Goal: Information Seeking & Learning: Learn about a topic

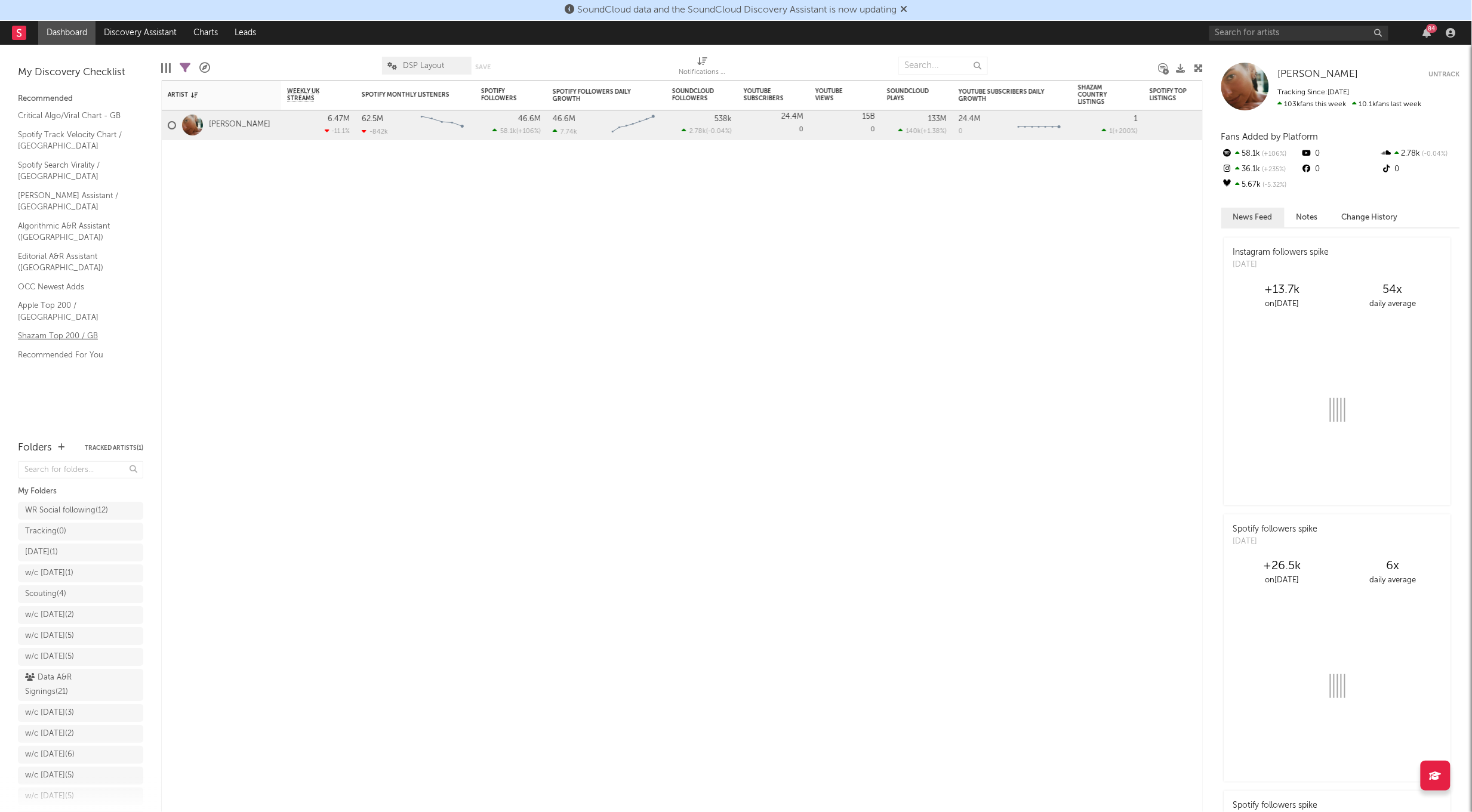
click at [80, 329] on link "Shazam Top 200 / GB" at bounding box center [75, 336] width 113 height 13
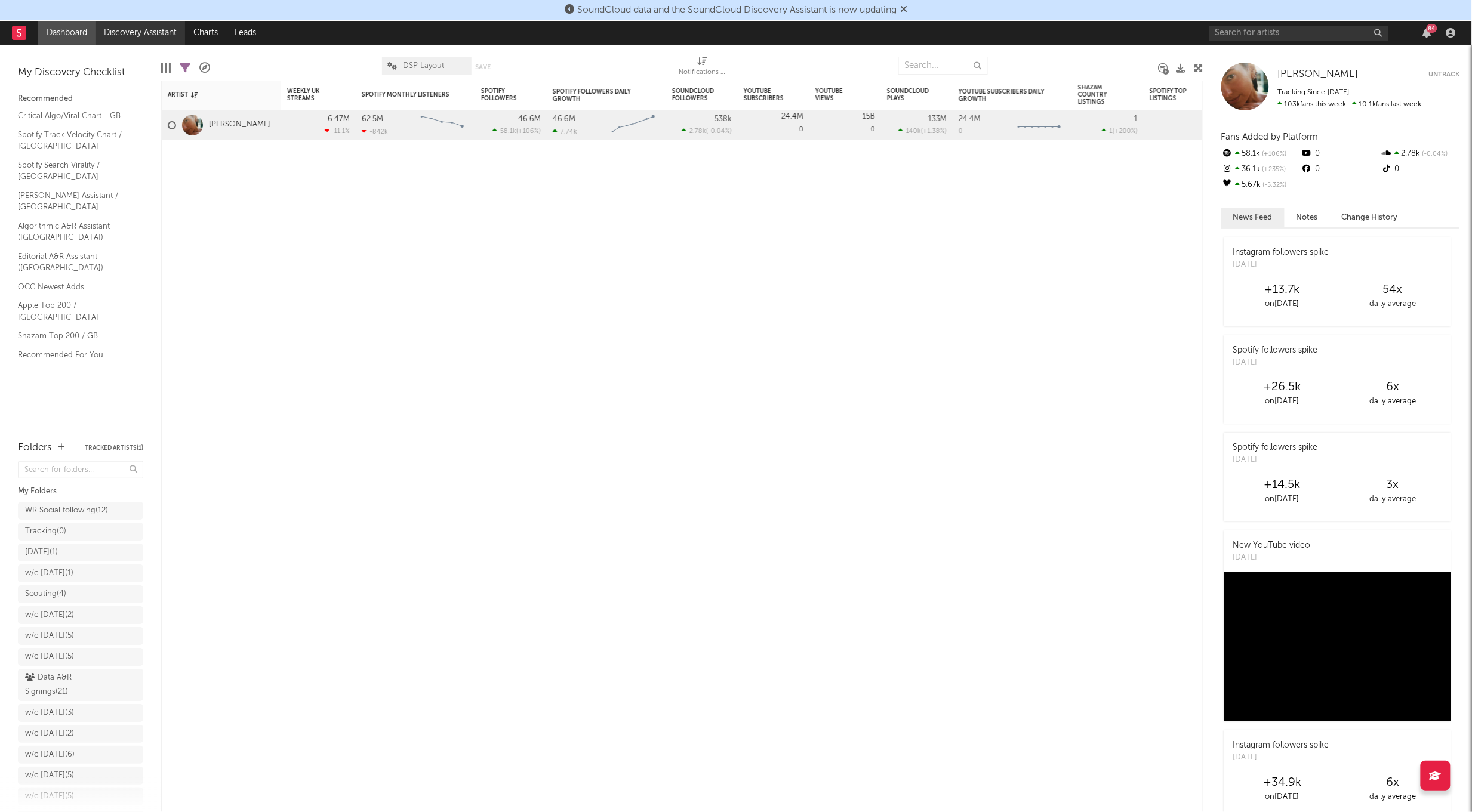
click at [144, 23] on link "Discovery Assistant" at bounding box center [140, 33] width 89 height 24
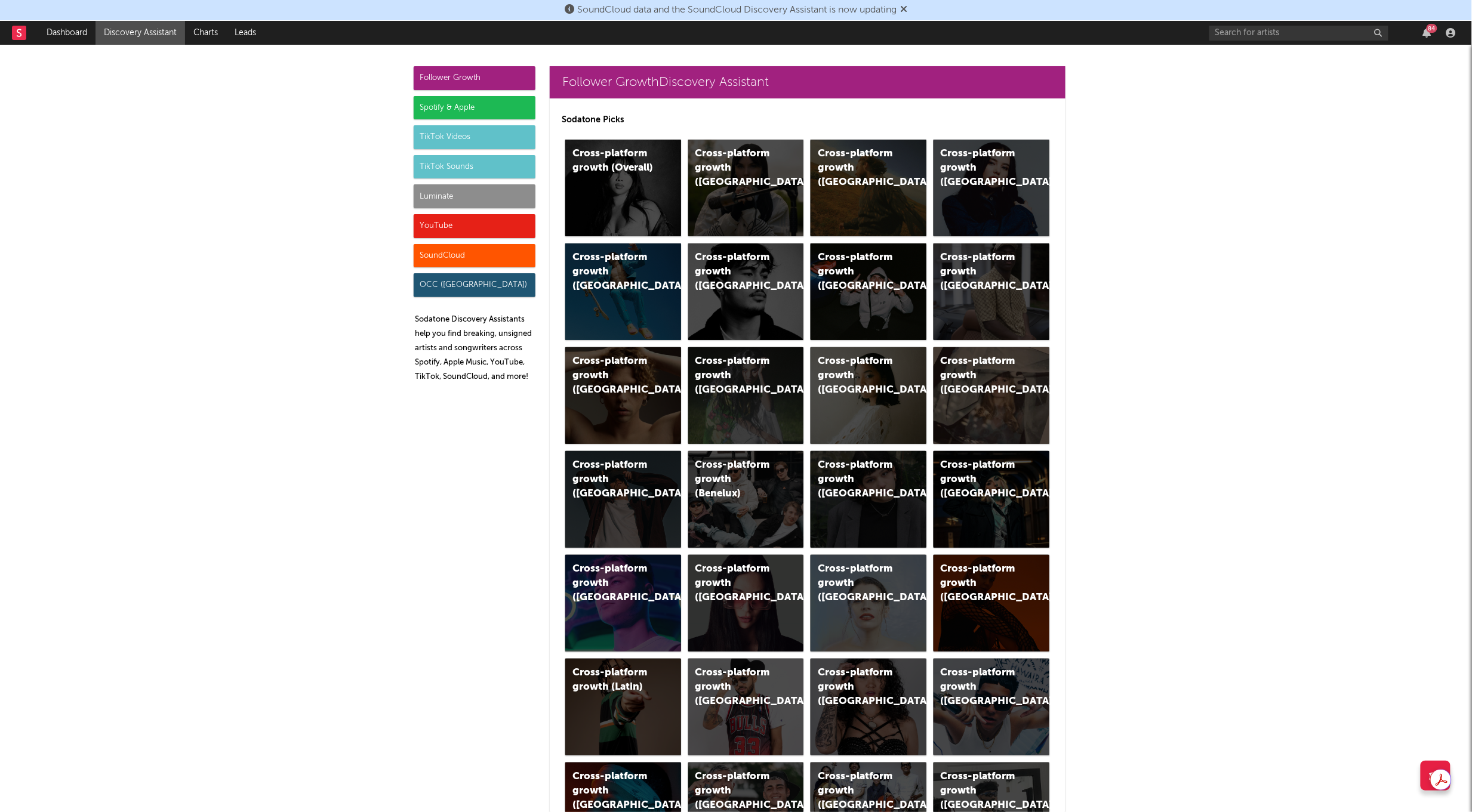
click at [453, 199] on div "Luminate" at bounding box center [474, 196] width 122 height 24
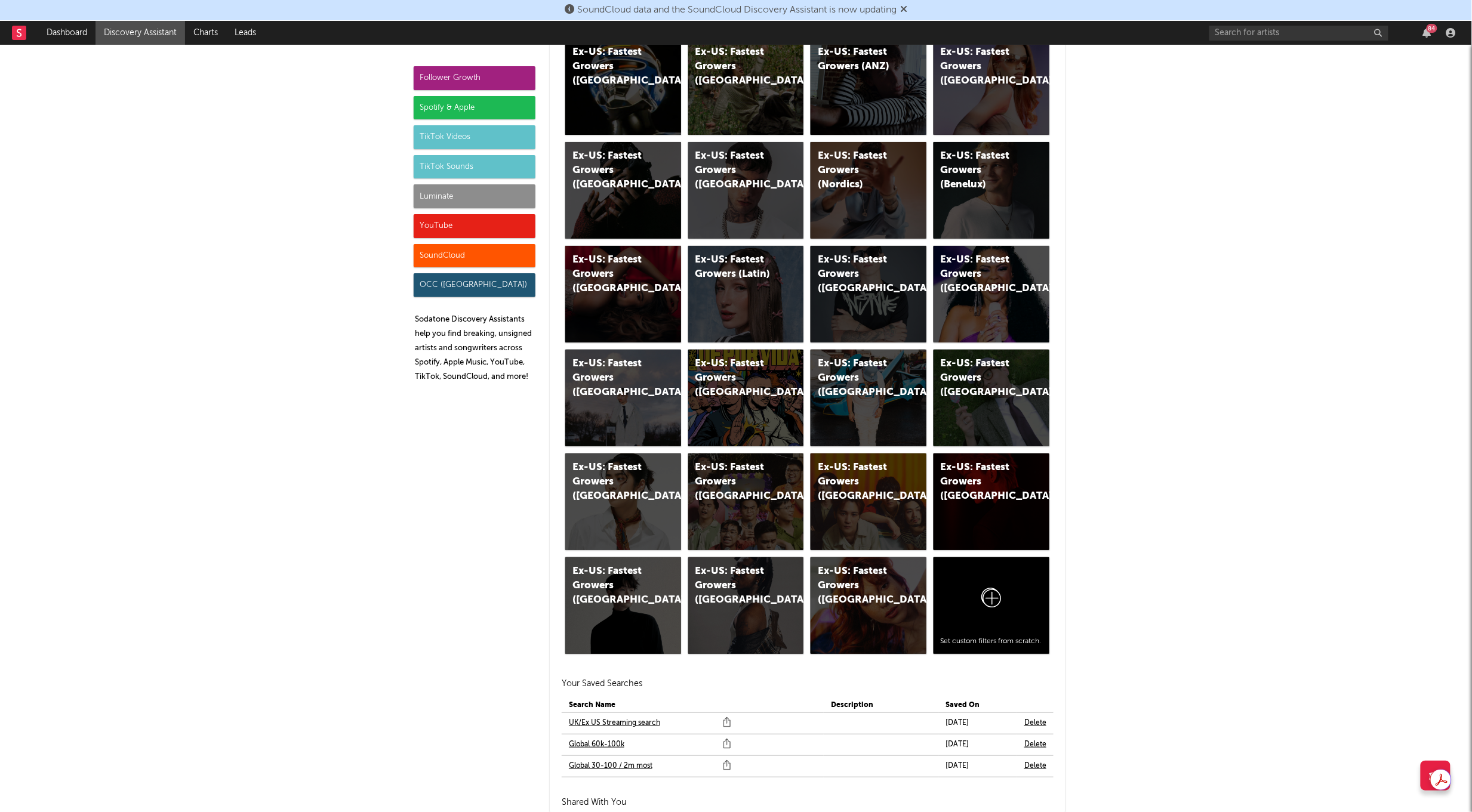
scroll to position [7139, 0]
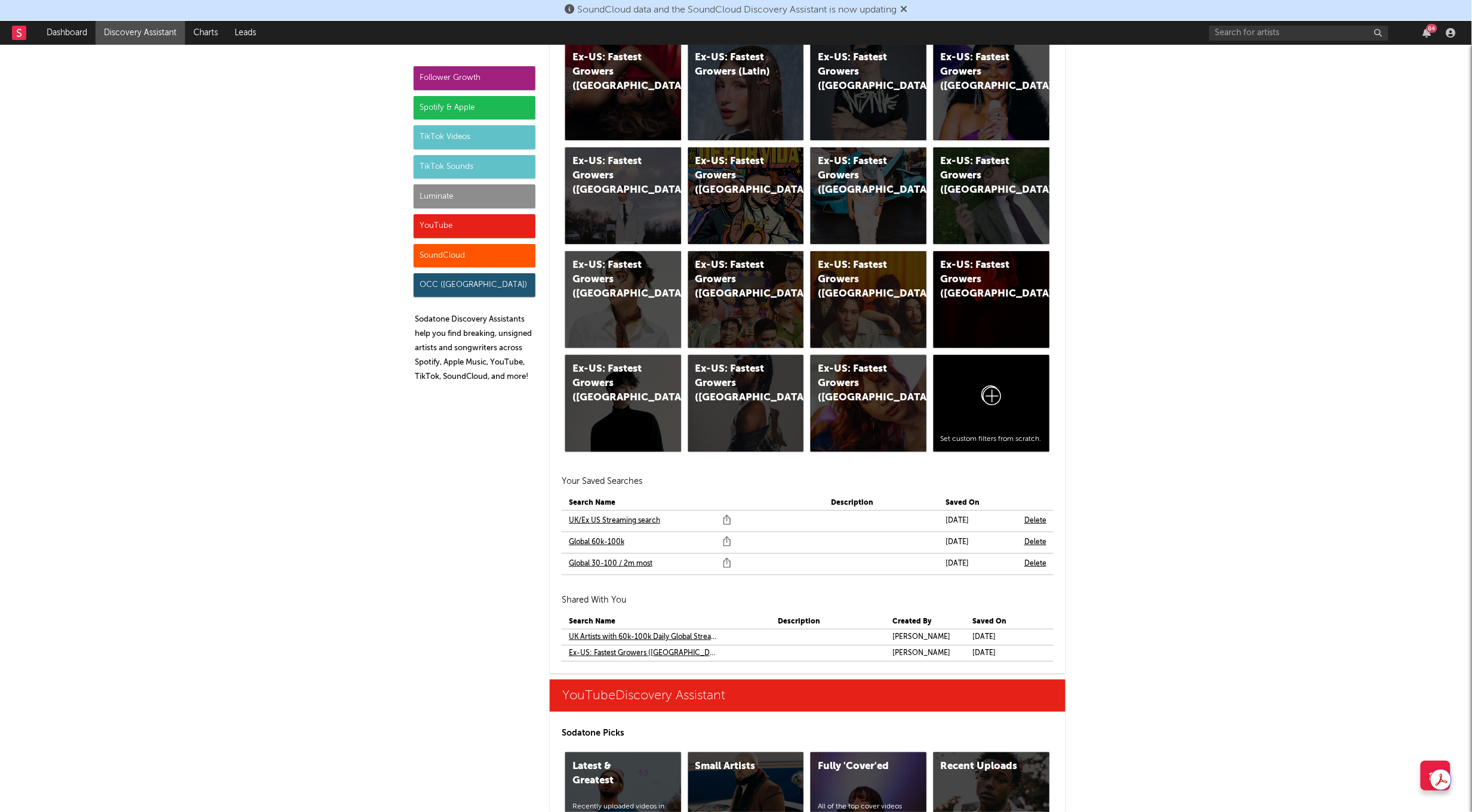
click at [616, 560] on link "Global 30-100 / 2m most" at bounding box center [610, 564] width 83 height 15
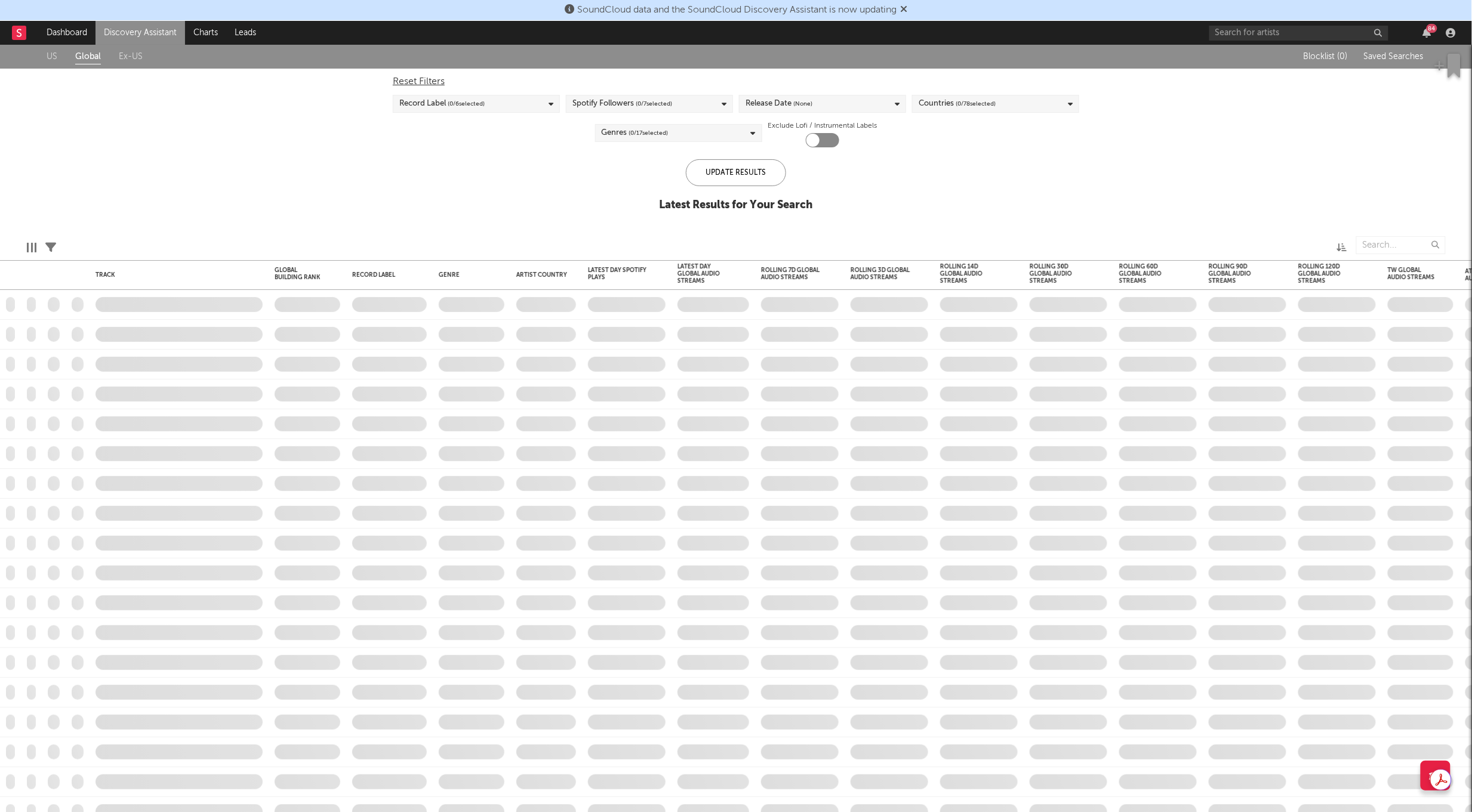
checkbox input "true"
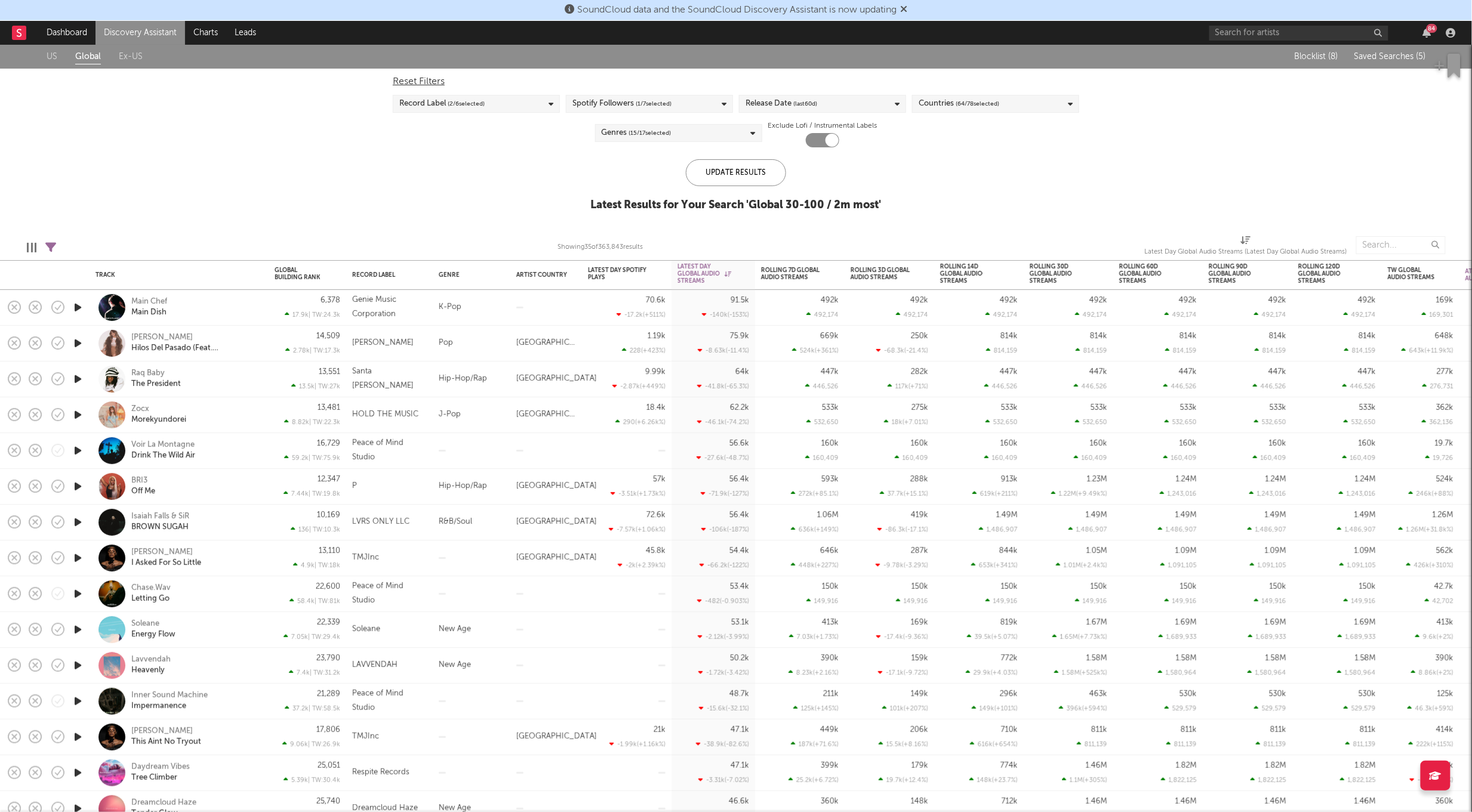
click at [562, 323] on div at bounding box center [546, 308] width 72 height 36
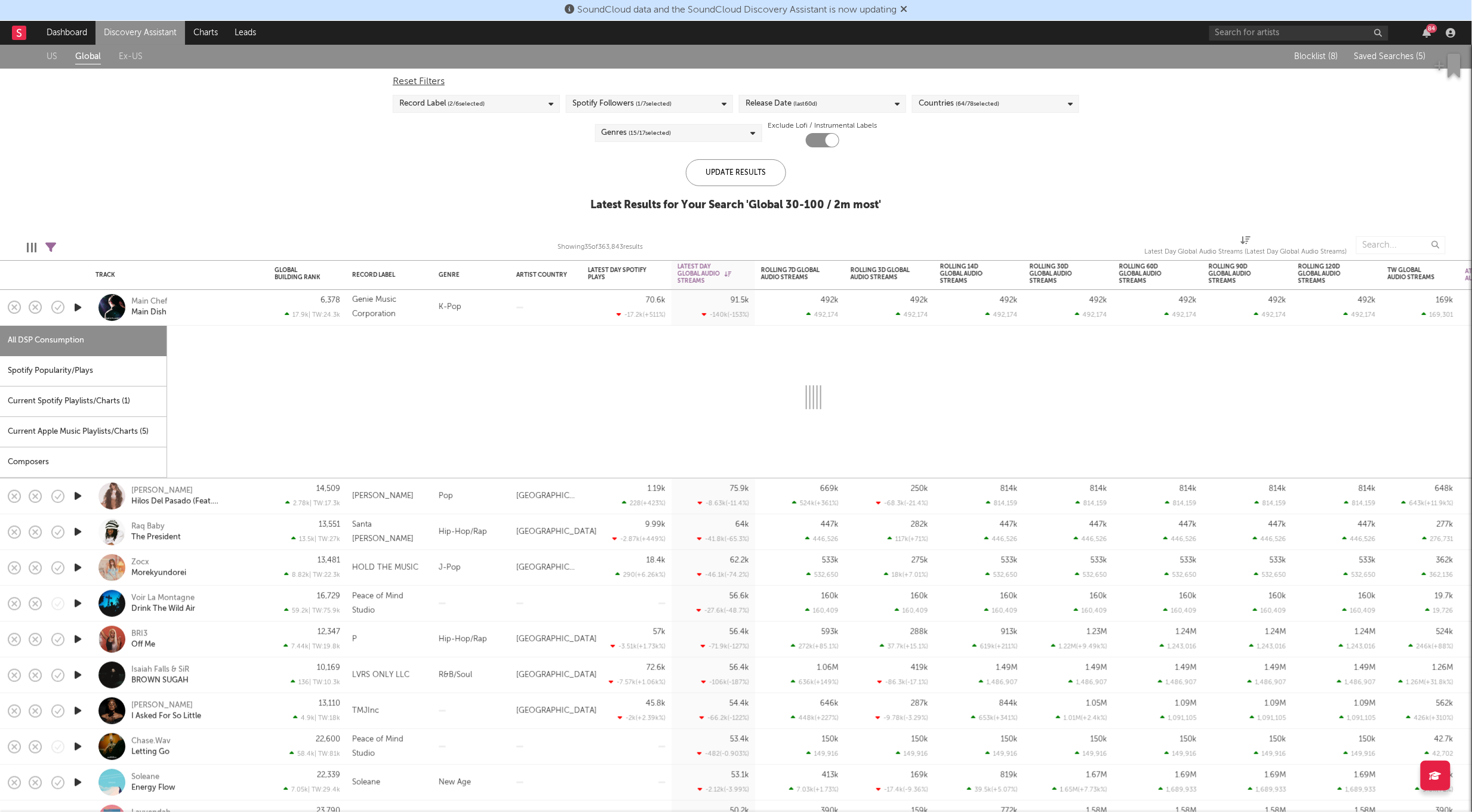
select select "1w"
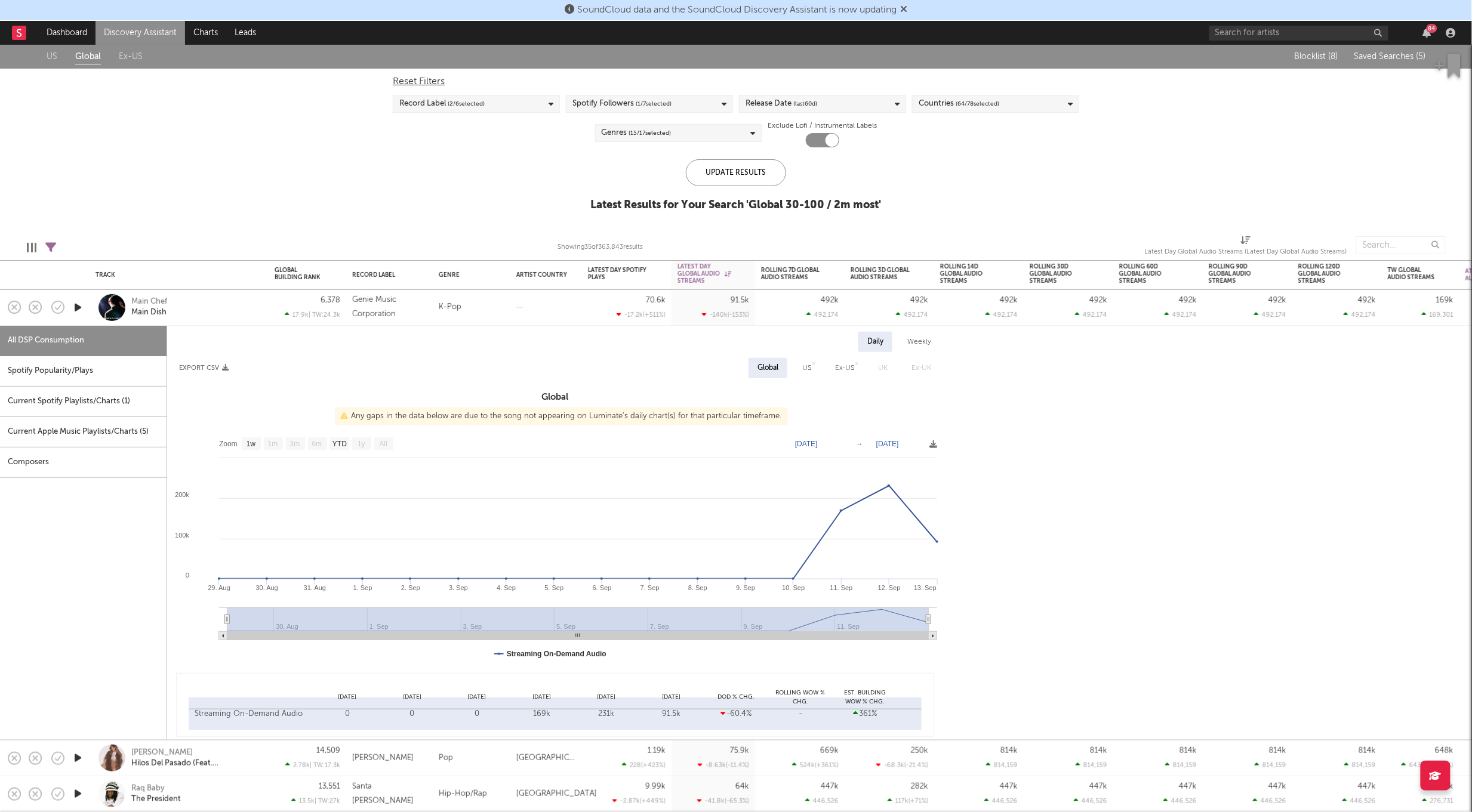
click at [527, 316] on div at bounding box center [546, 308] width 72 height 36
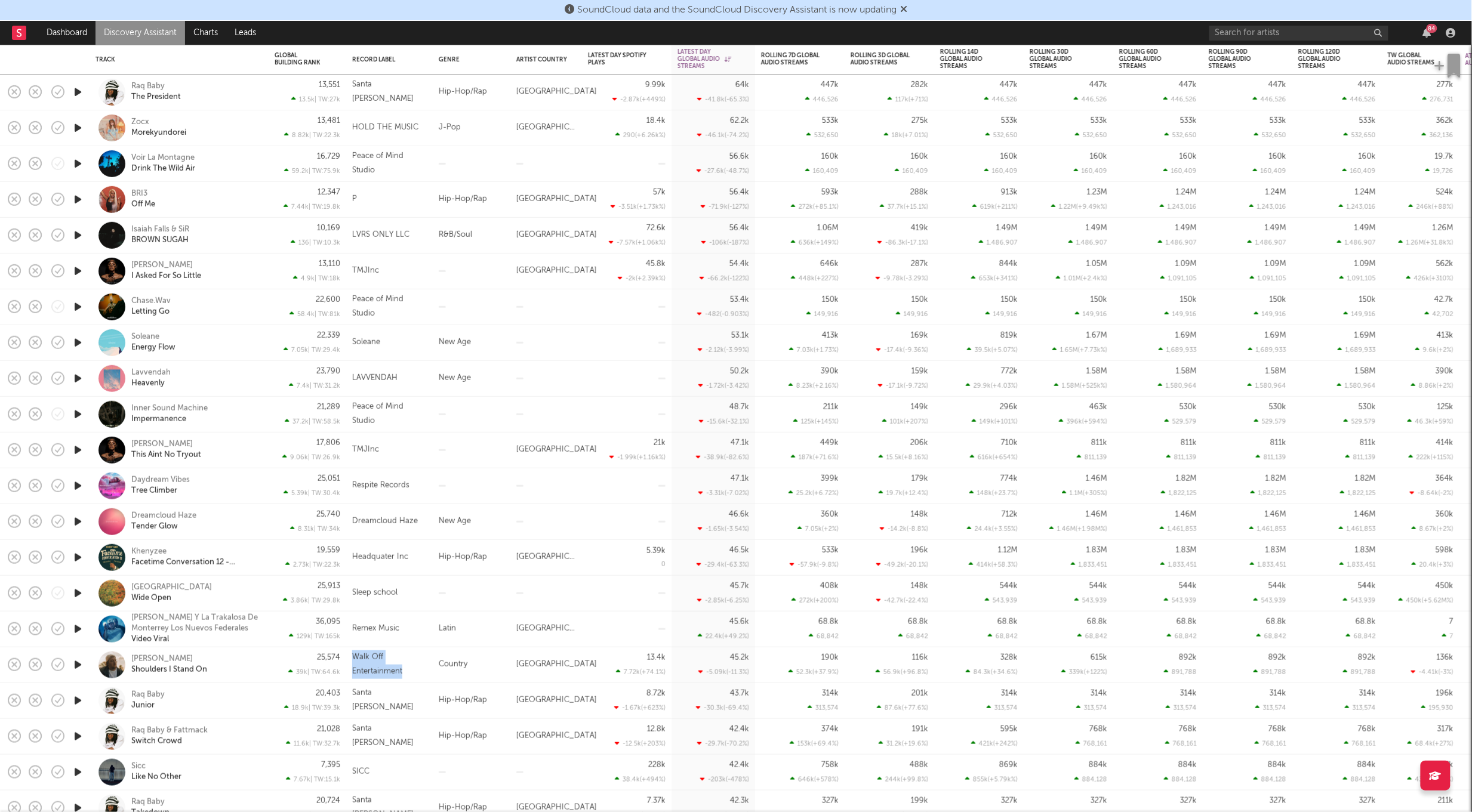
drag, startPoint x: 409, startPoint y: 674, endPoint x: 350, endPoint y: 664, distance: 59.8
click at [350, 663] on div "Walk Off Entertainment" at bounding box center [389, 666] width 87 height 36
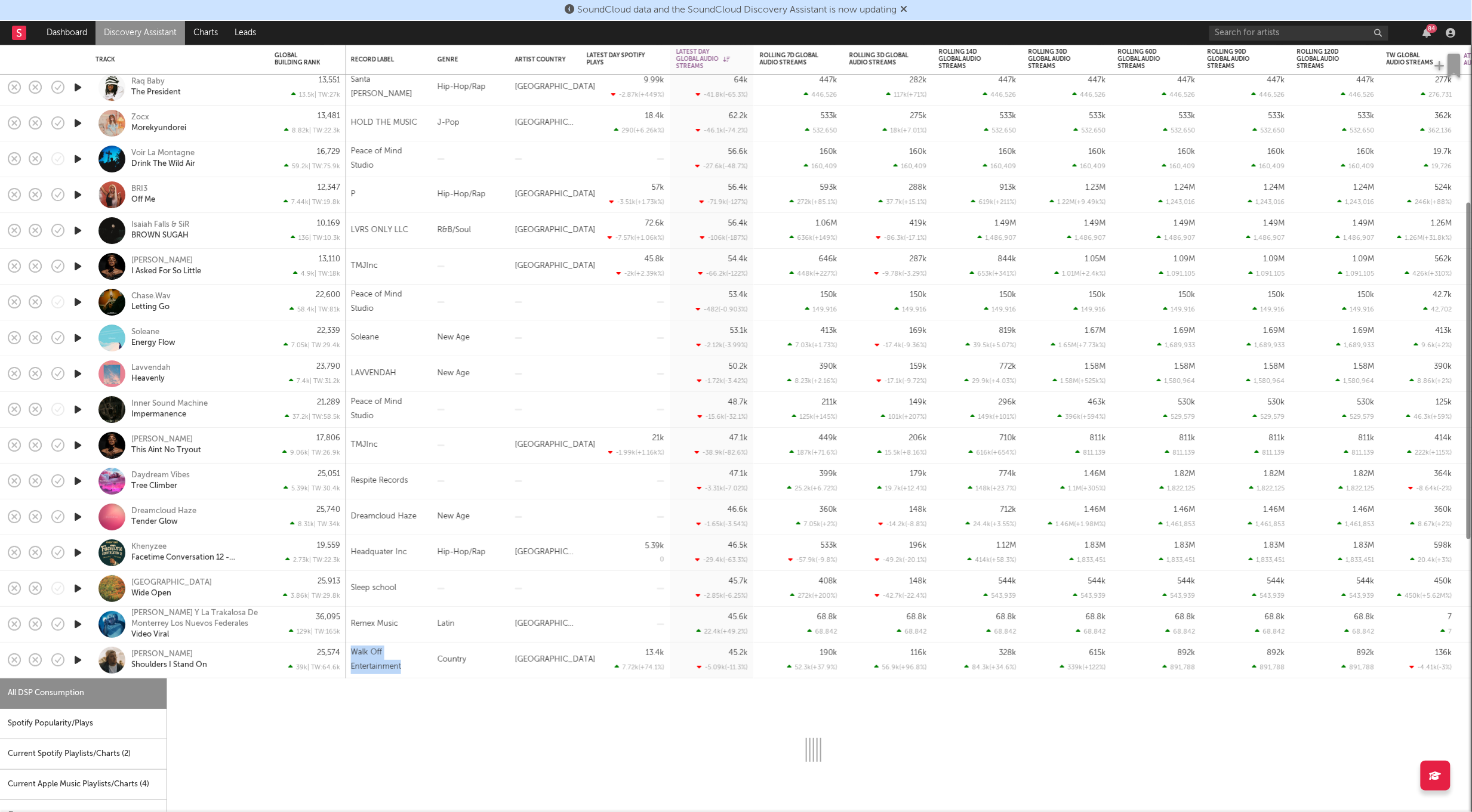
select select "1w"
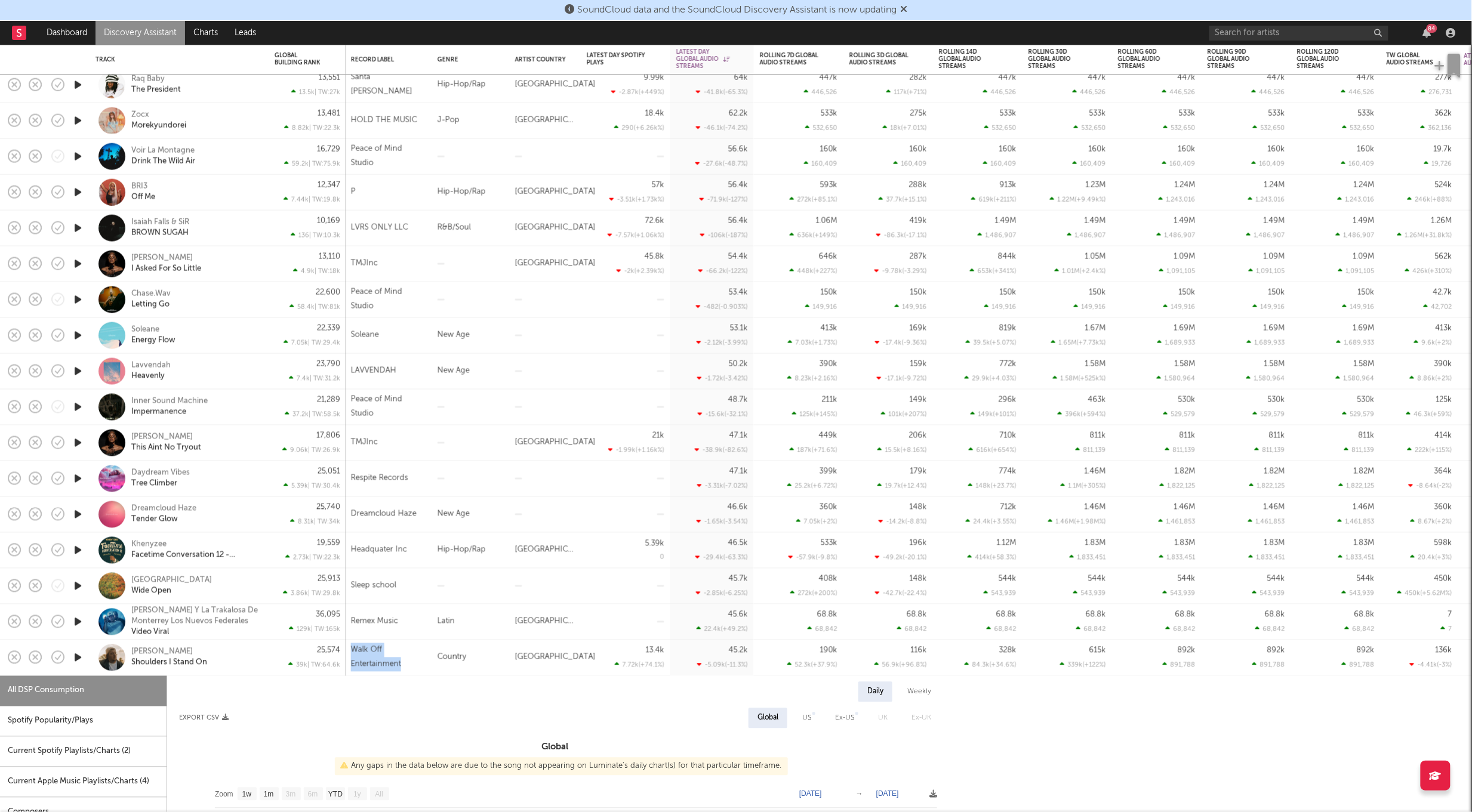
copy div "Walk Off Entertainment"
click at [488, 656] on div "Country" at bounding box center [470, 658] width 78 height 36
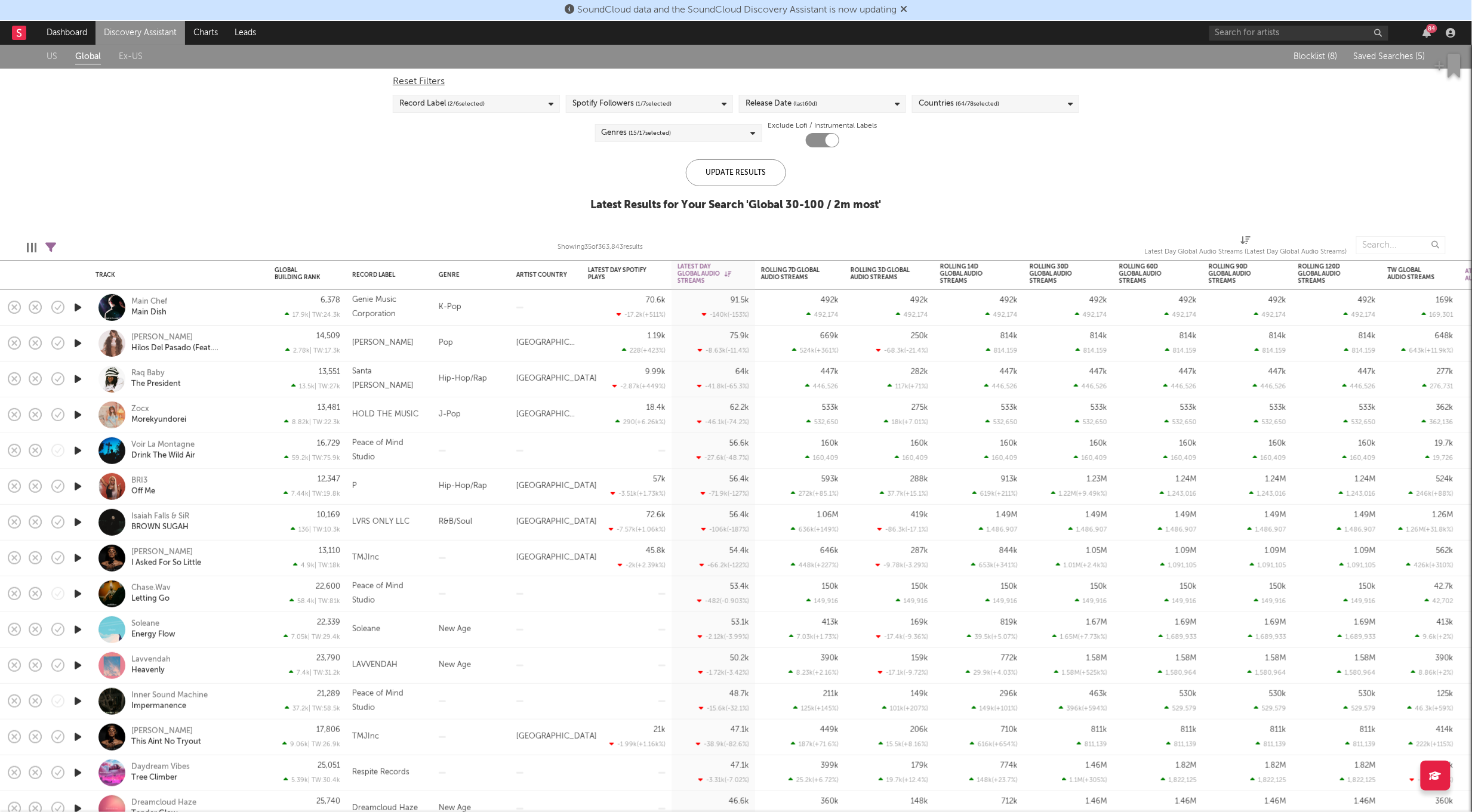
click at [49, 245] on icon at bounding box center [51, 248] width 11 height 11
select select "between"
select select "max"
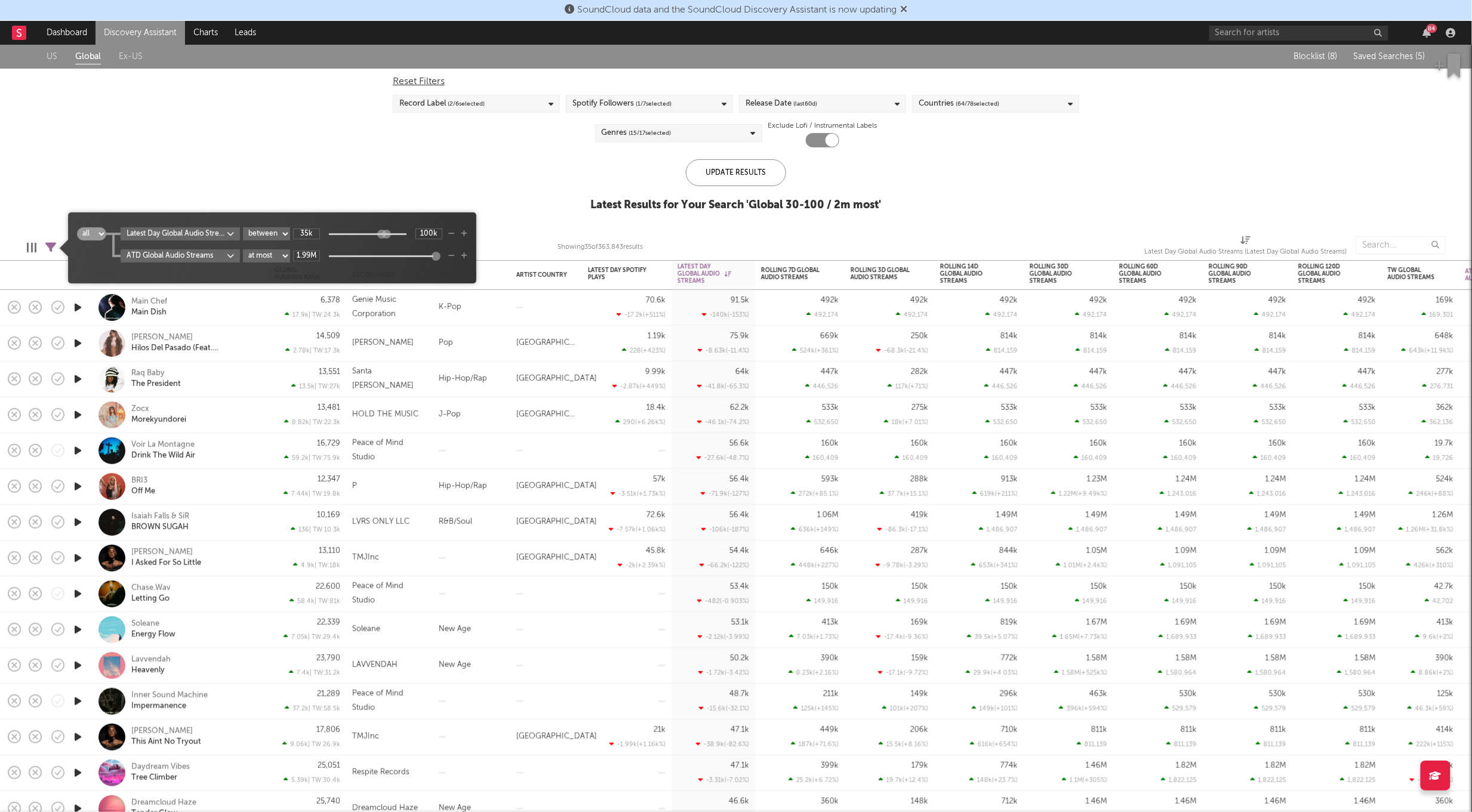
click at [450, 256] on icon "button" at bounding box center [451, 256] width 7 height 7
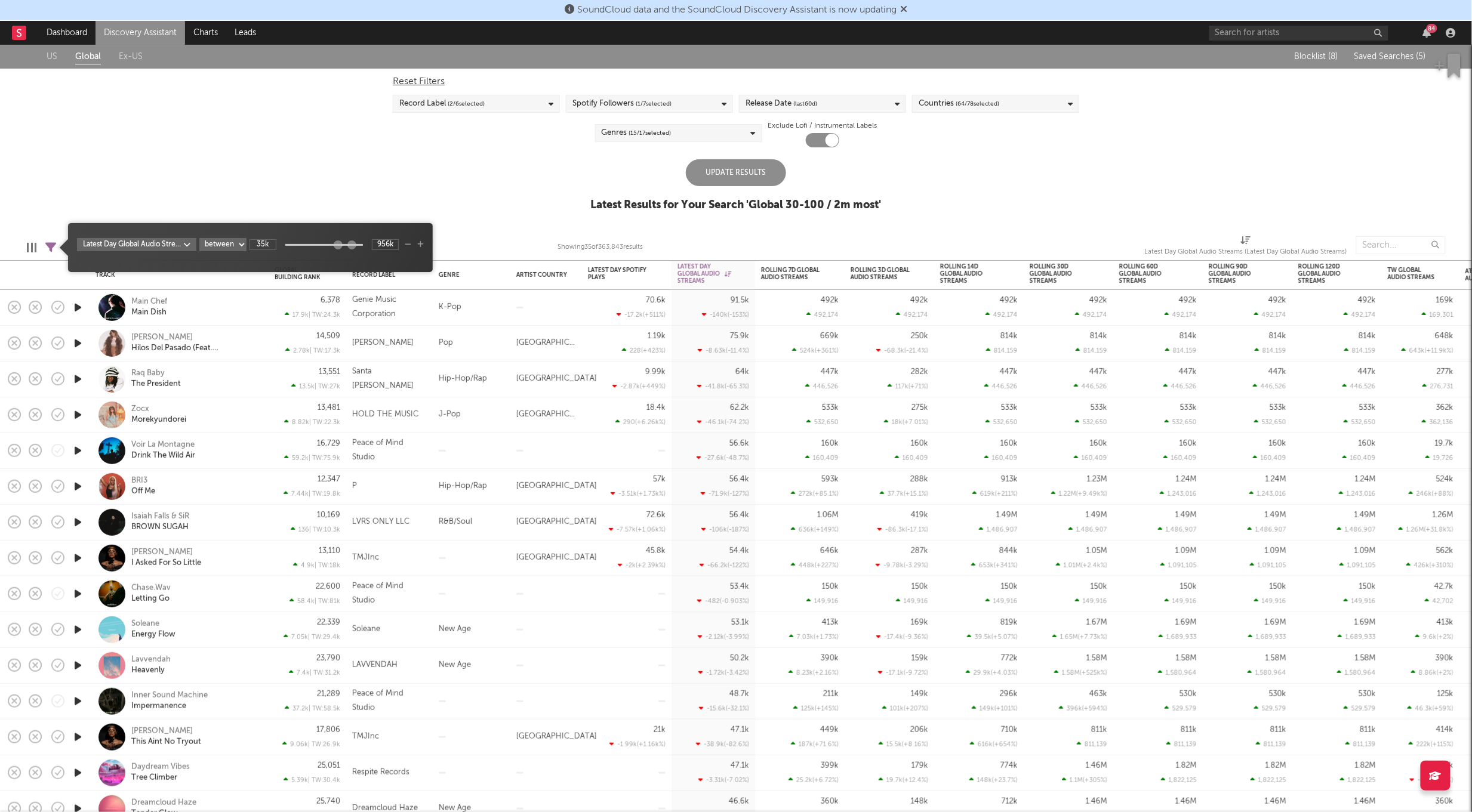
type input "1.08M"
drag, startPoint x: 343, startPoint y: 248, endPoint x: 355, endPoint y: 248, distance: 12.0
click at [355, 248] on div at bounding box center [354, 244] width 9 height 9
click at [716, 172] on div "Update Results" at bounding box center [736, 172] width 101 height 27
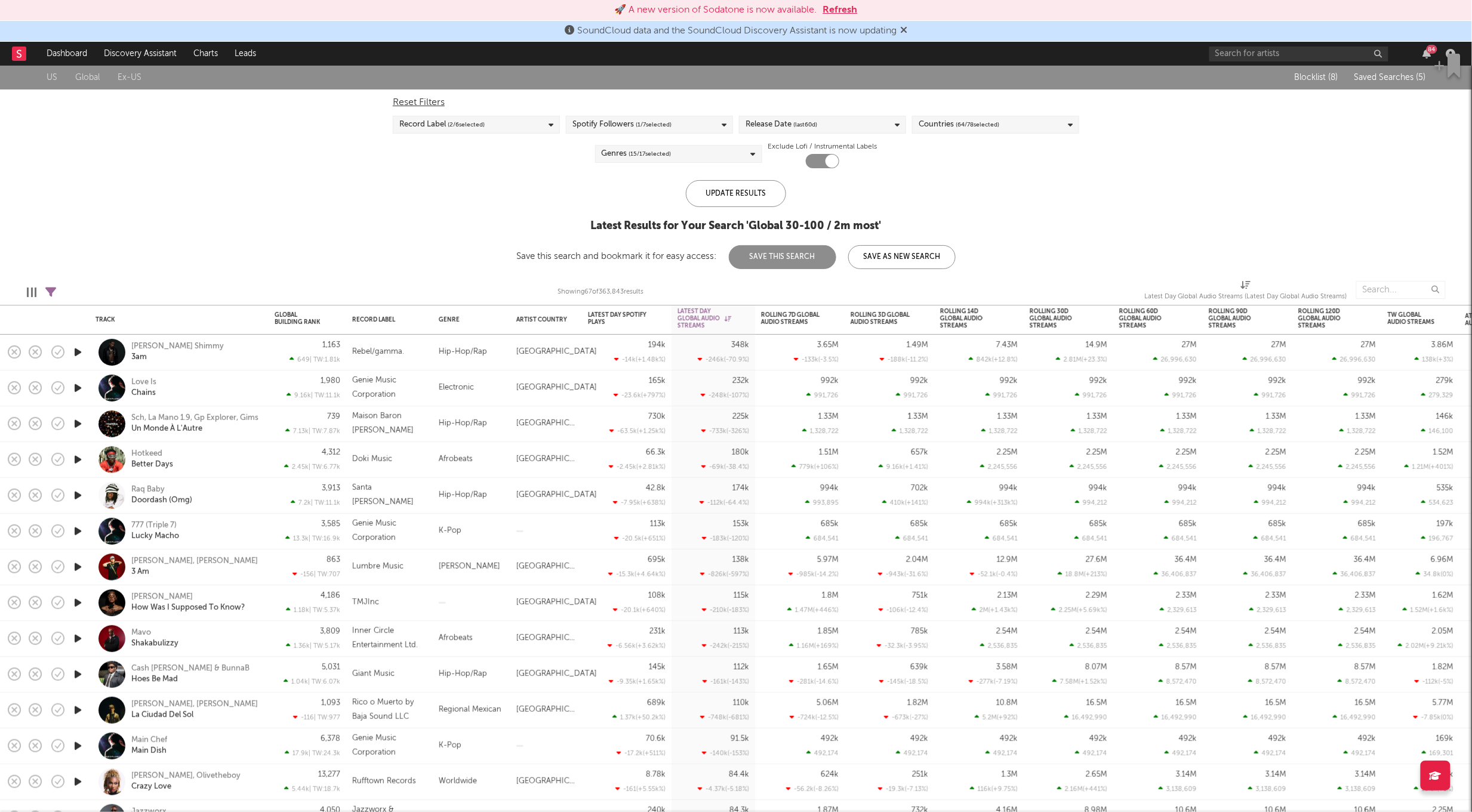
click at [76, 459] on icon "button" at bounding box center [78, 459] width 13 height 15
click at [435, 449] on div "Afrobeats" at bounding box center [471, 460] width 78 height 36
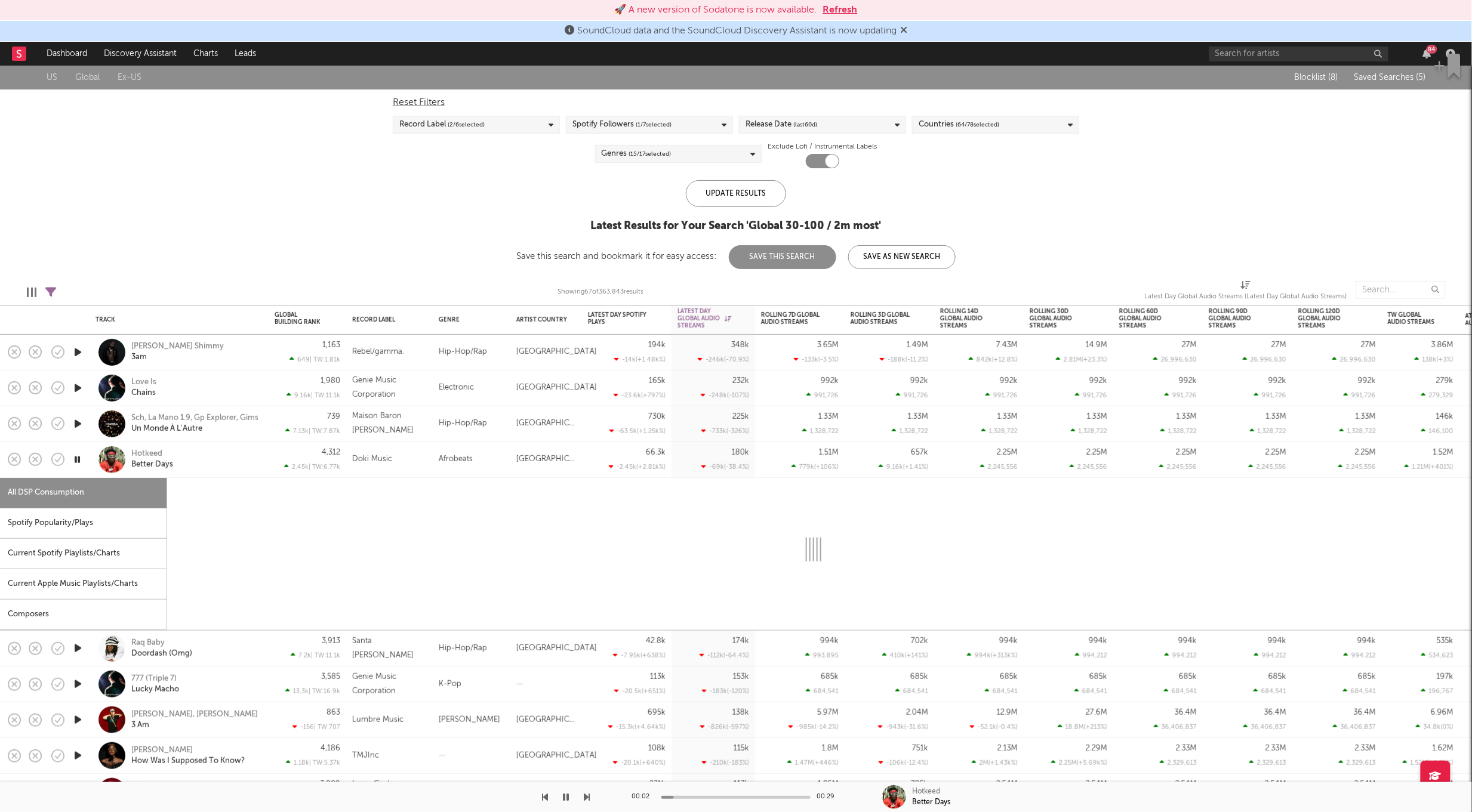
select select "1w"
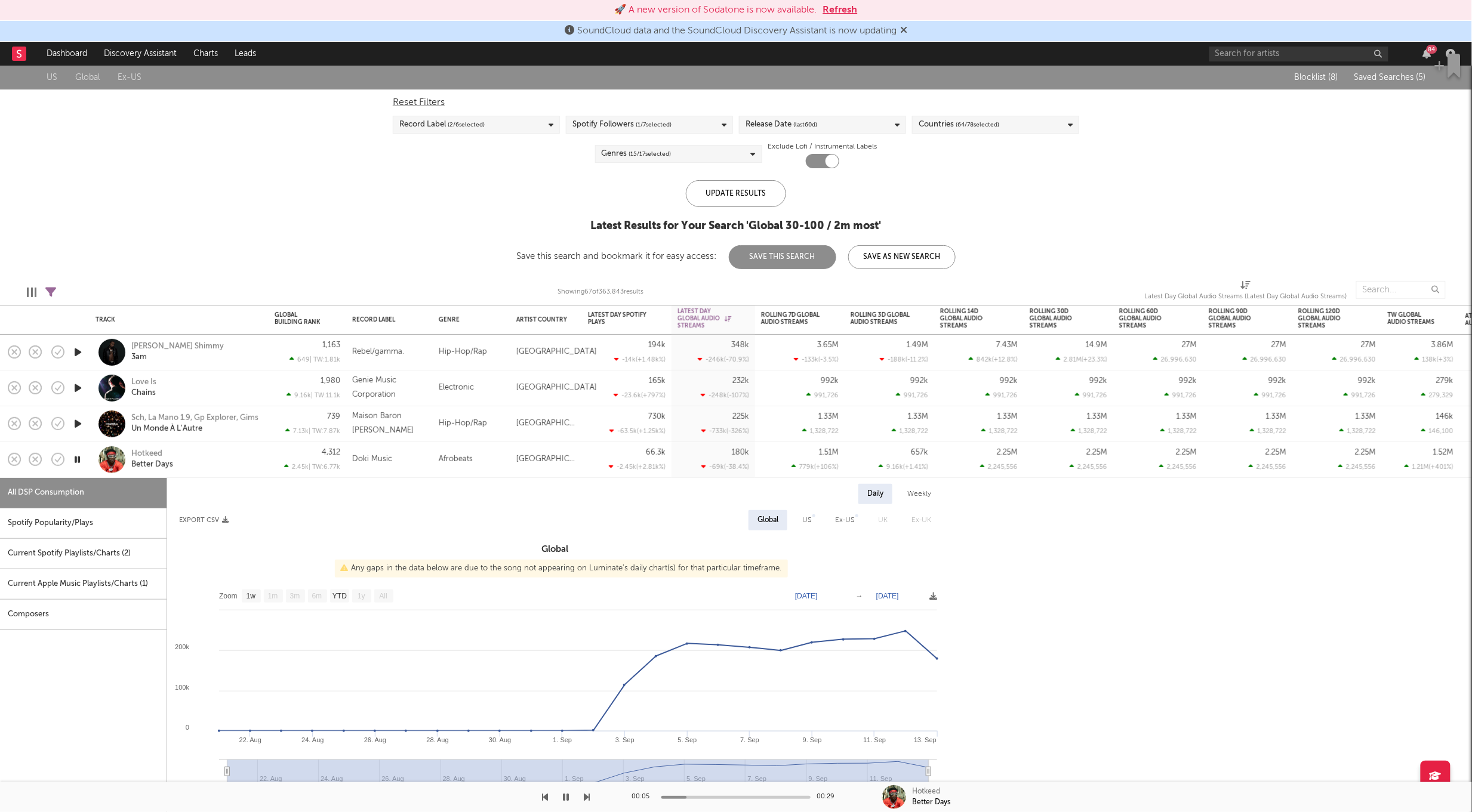
click at [85, 462] on div at bounding box center [78, 460] width 24 height 36
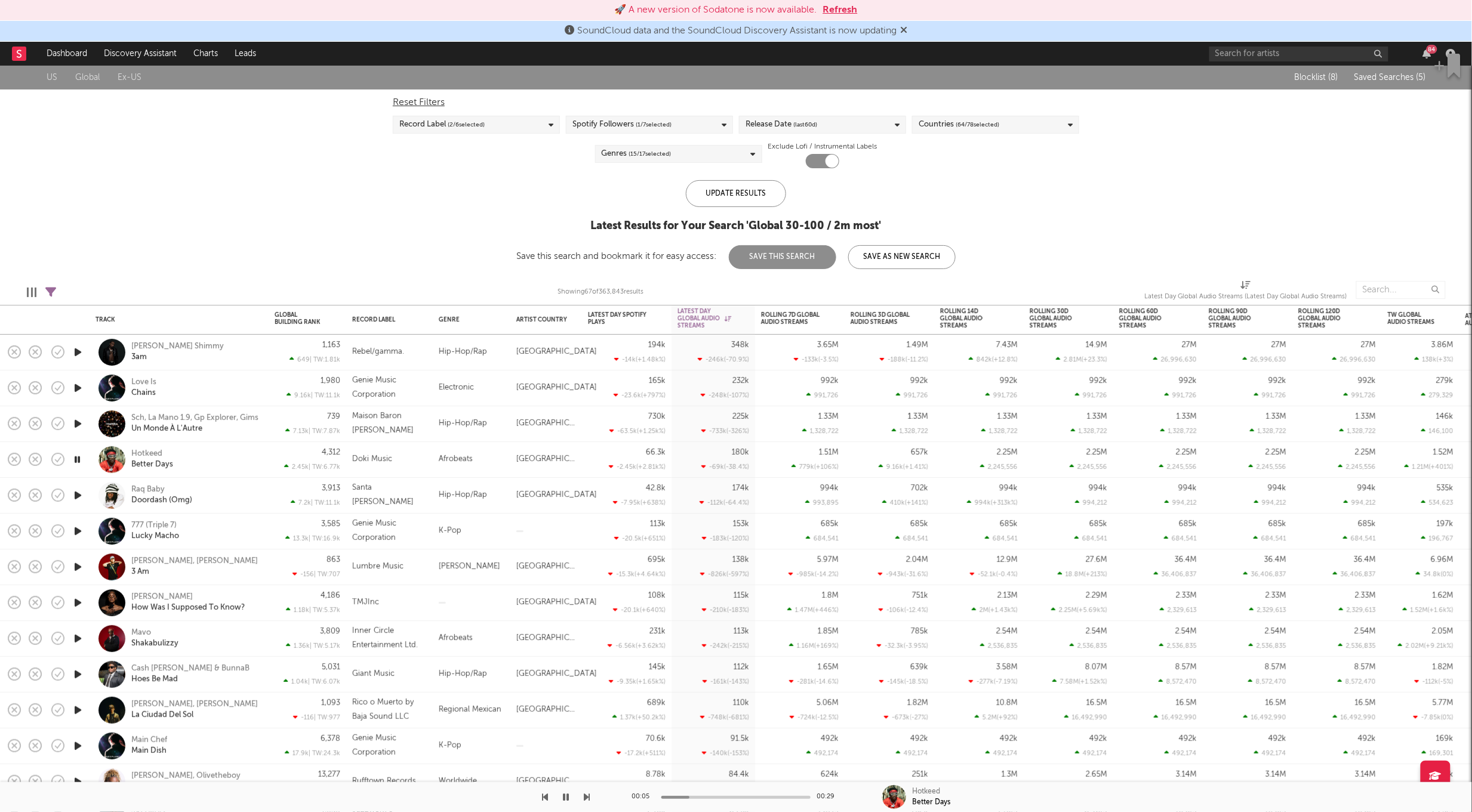
click at [77, 460] on icon "button" at bounding box center [77, 459] width 11 height 15
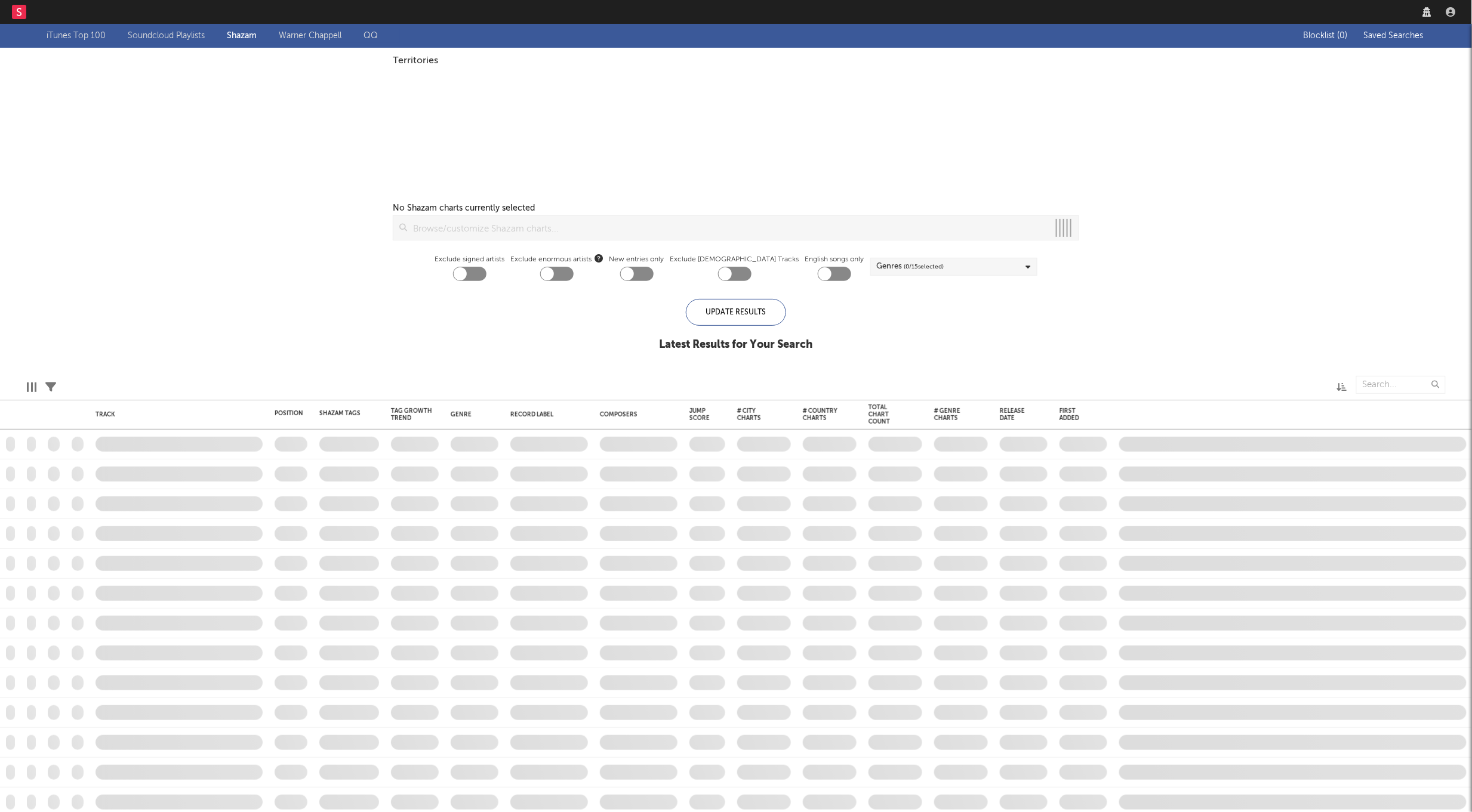
checkbox input "true"
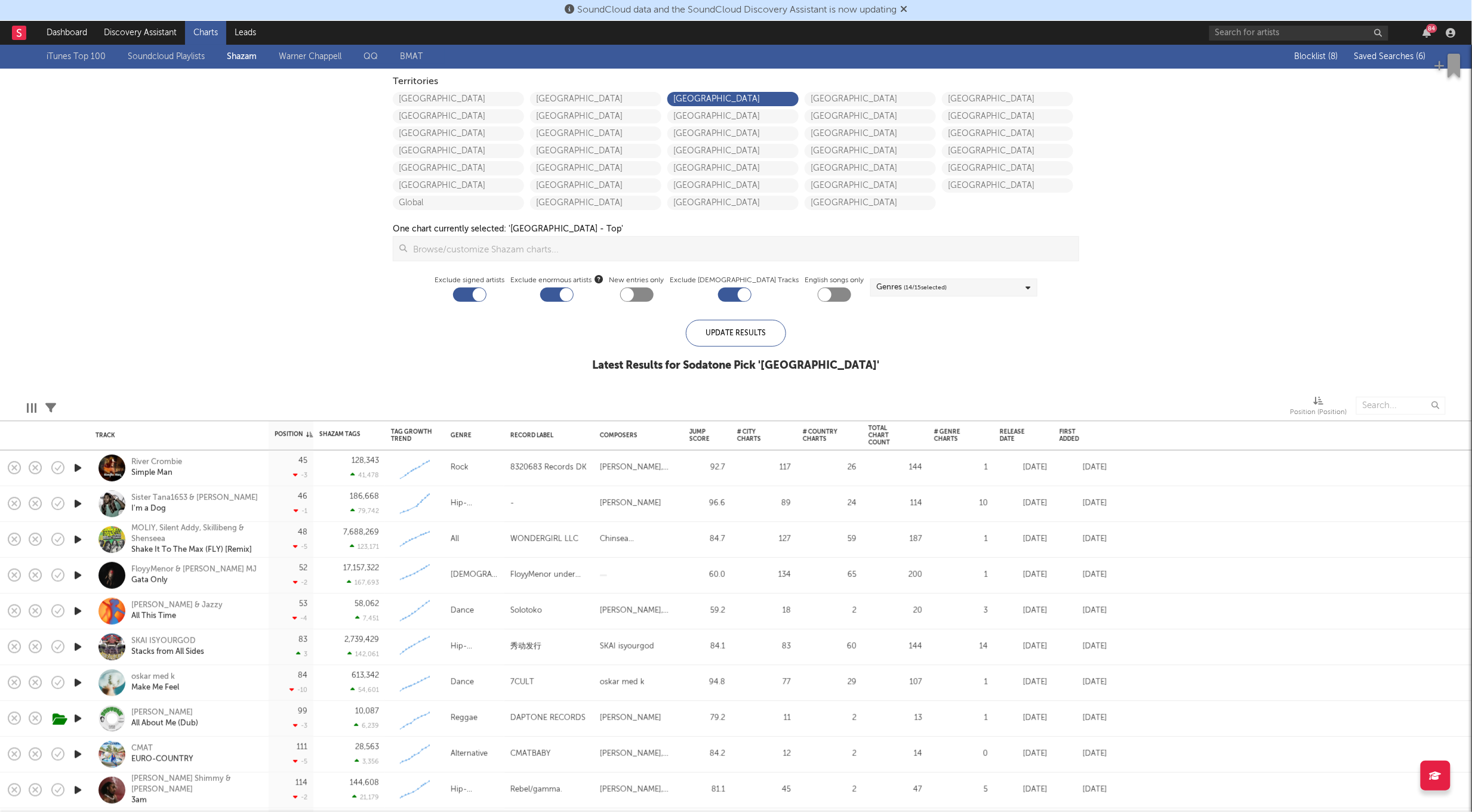
click at [1404, 53] on span "Saved Searches ( 6 )" at bounding box center [1390, 57] width 72 height 9
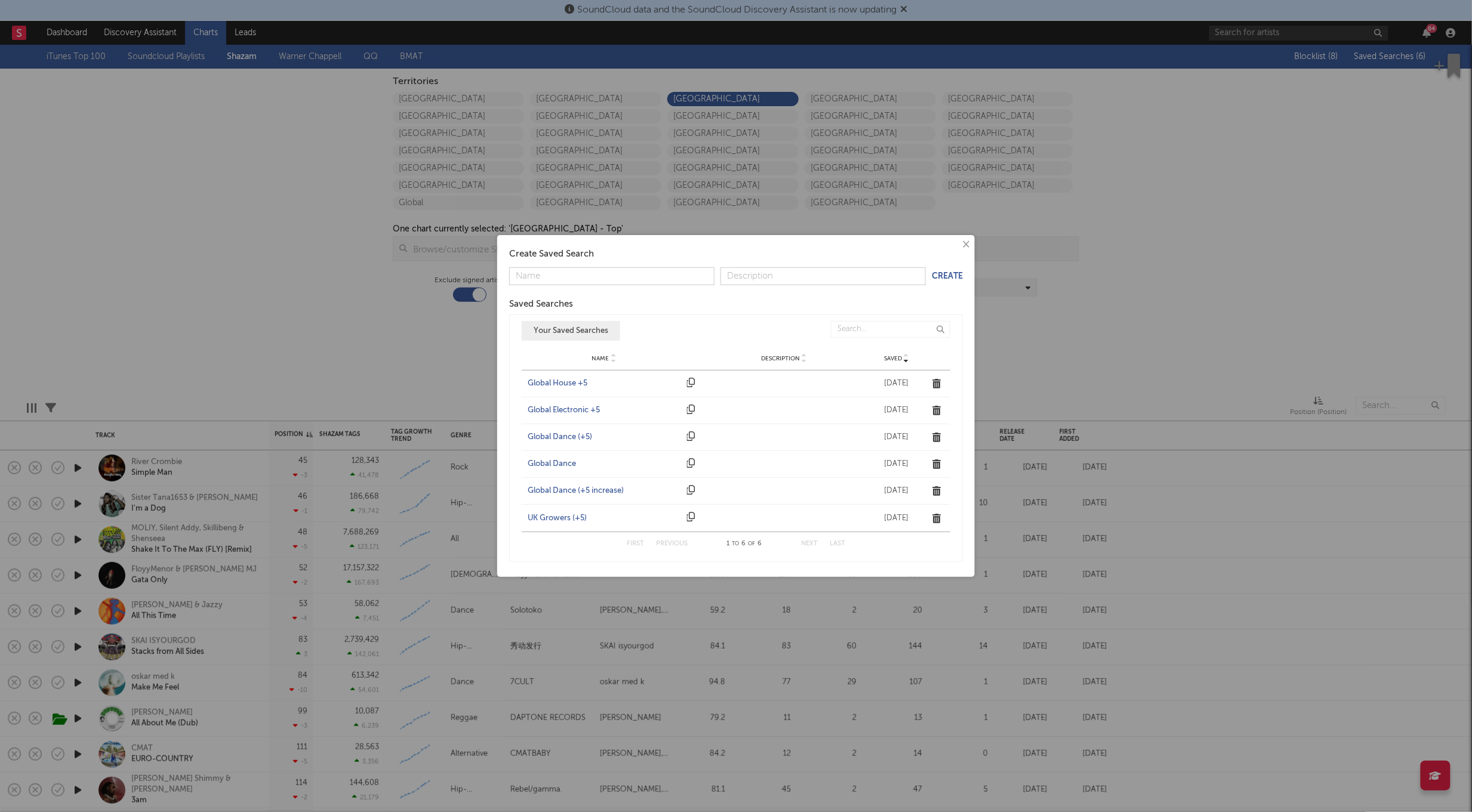
drag, startPoint x: 558, startPoint y: 516, endPoint x: 549, endPoint y: 512, distance: 9.8
click at [558, 516] on div "UK Growers (+5)" at bounding box center [604, 518] width 153 height 12
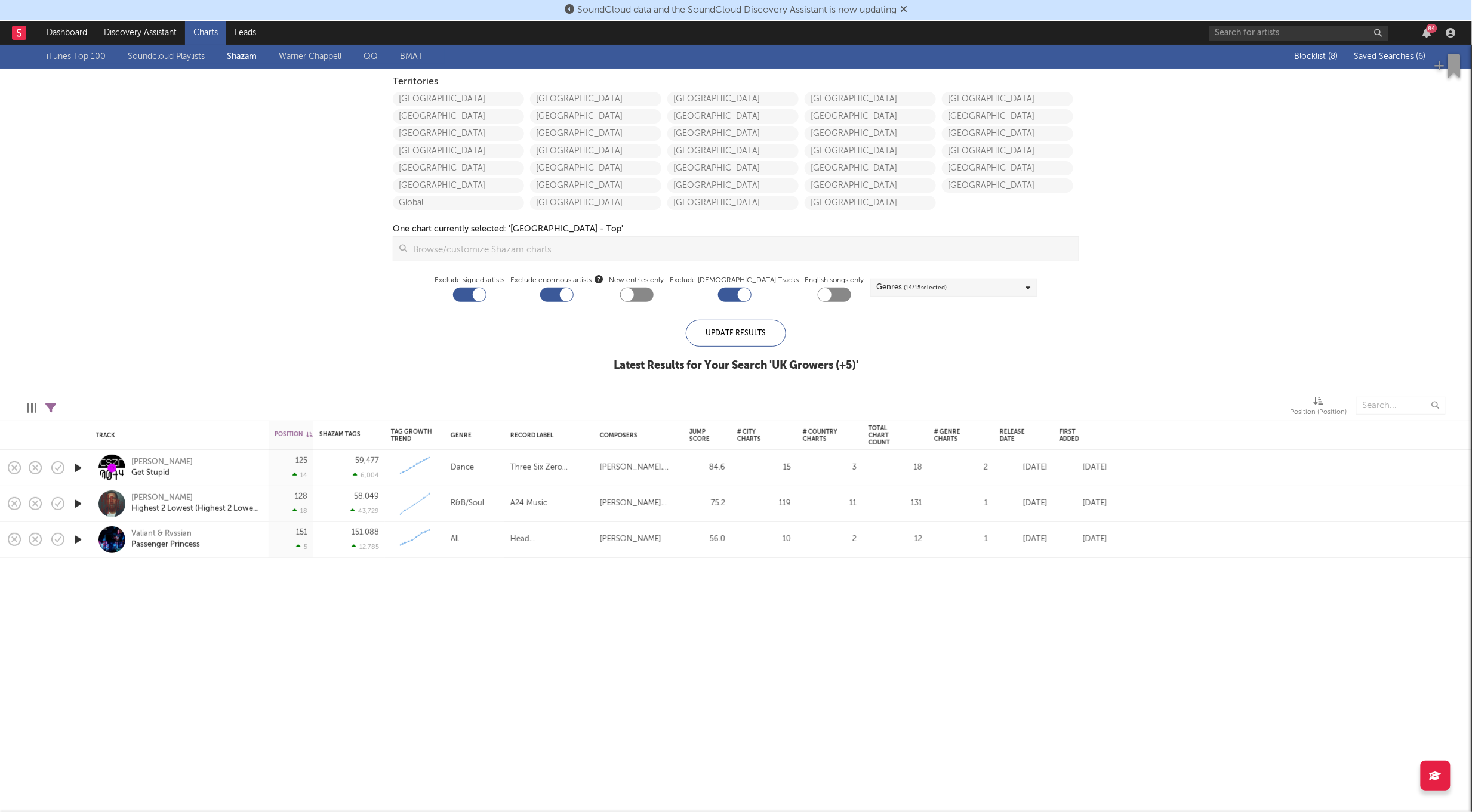
click at [282, 257] on div "iTunes Top 100 Soundcloud Playlists Shazam Warner Chappell QQ BMAT Blocklist ( …" at bounding box center [736, 214] width 1472 height 340
click at [1384, 58] on span "Saved Searches ( 6 )" at bounding box center [1390, 57] width 72 height 9
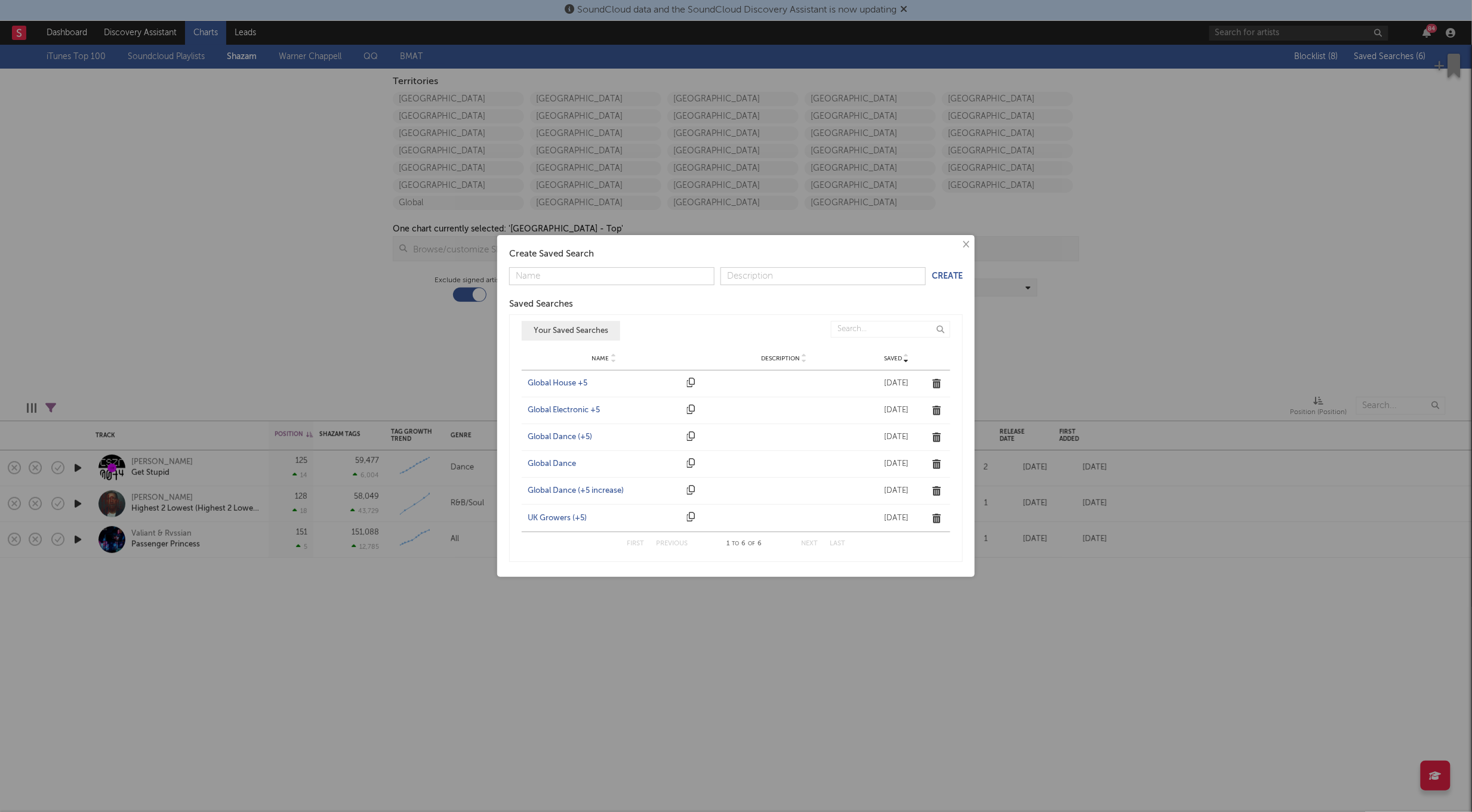
click at [581, 435] on div "Global Dance (+5)" at bounding box center [604, 437] width 153 height 12
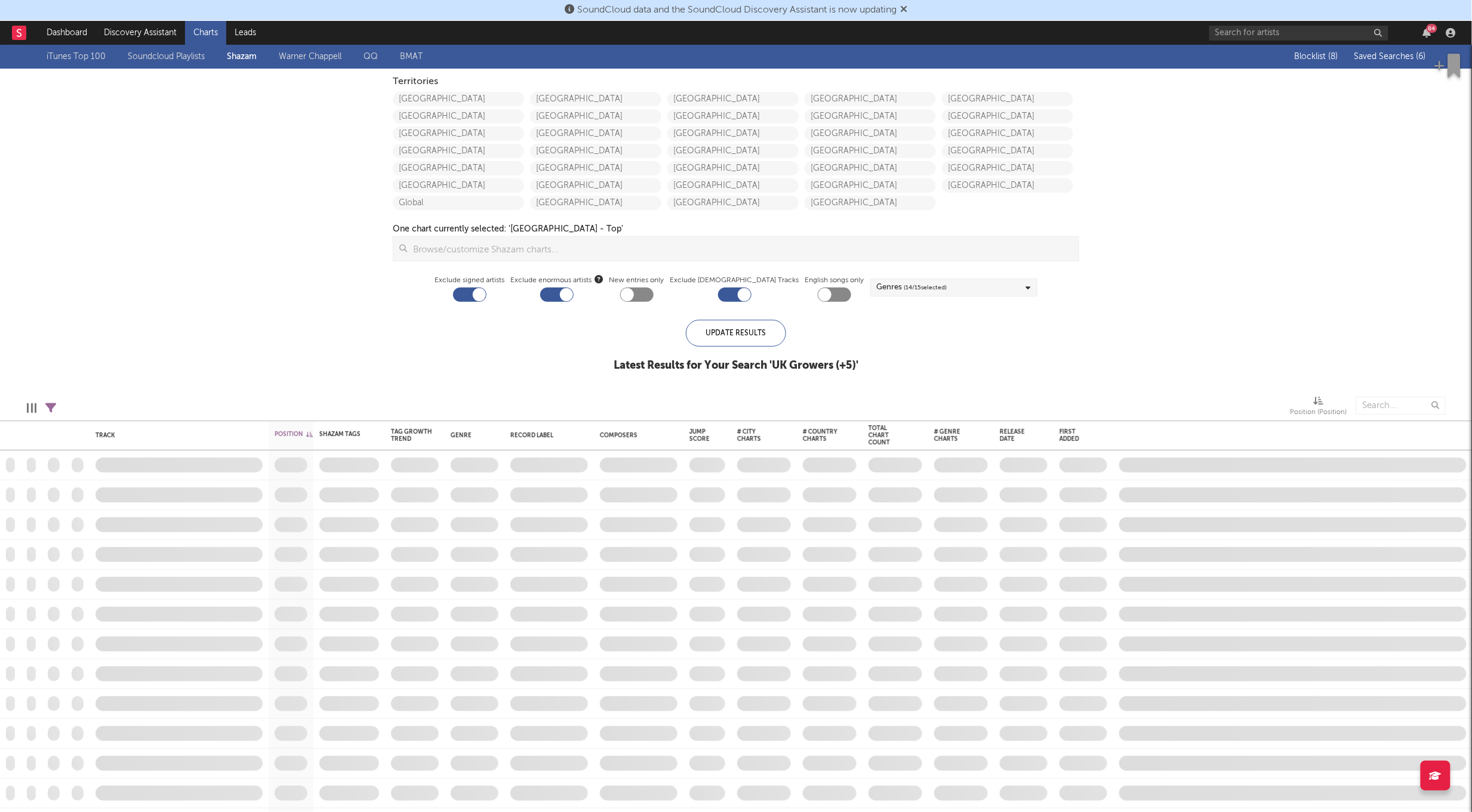
checkbox input "true"
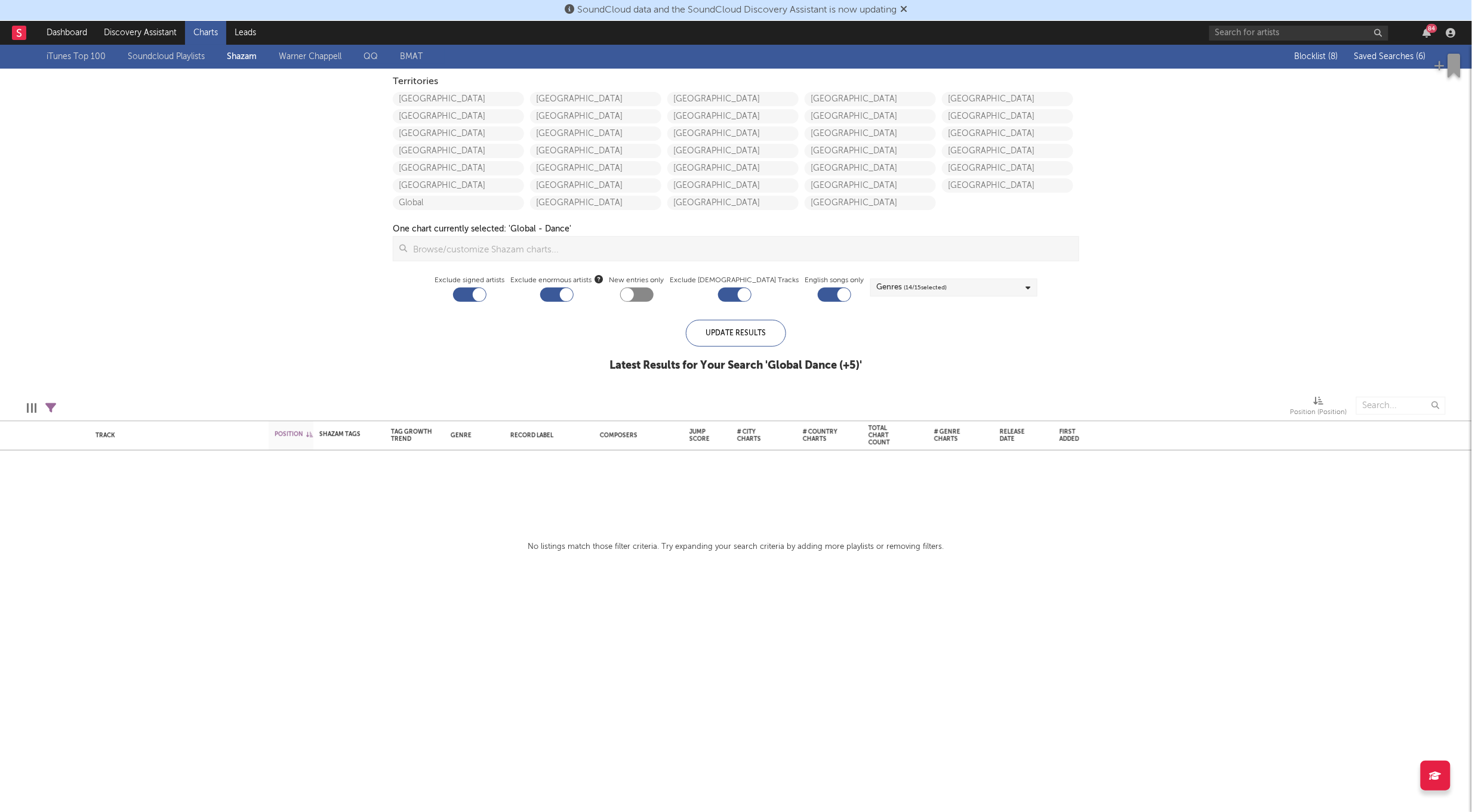
click at [385, 418] on div at bounding box center [365, 405] width 599 height 30
drag, startPoint x: 1374, startPoint y: 54, endPoint x: 1317, endPoint y: 82, distance: 63.5
click at [1374, 54] on span "Saved Searches ( 6 )" at bounding box center [1390, 57] width 72 height 9
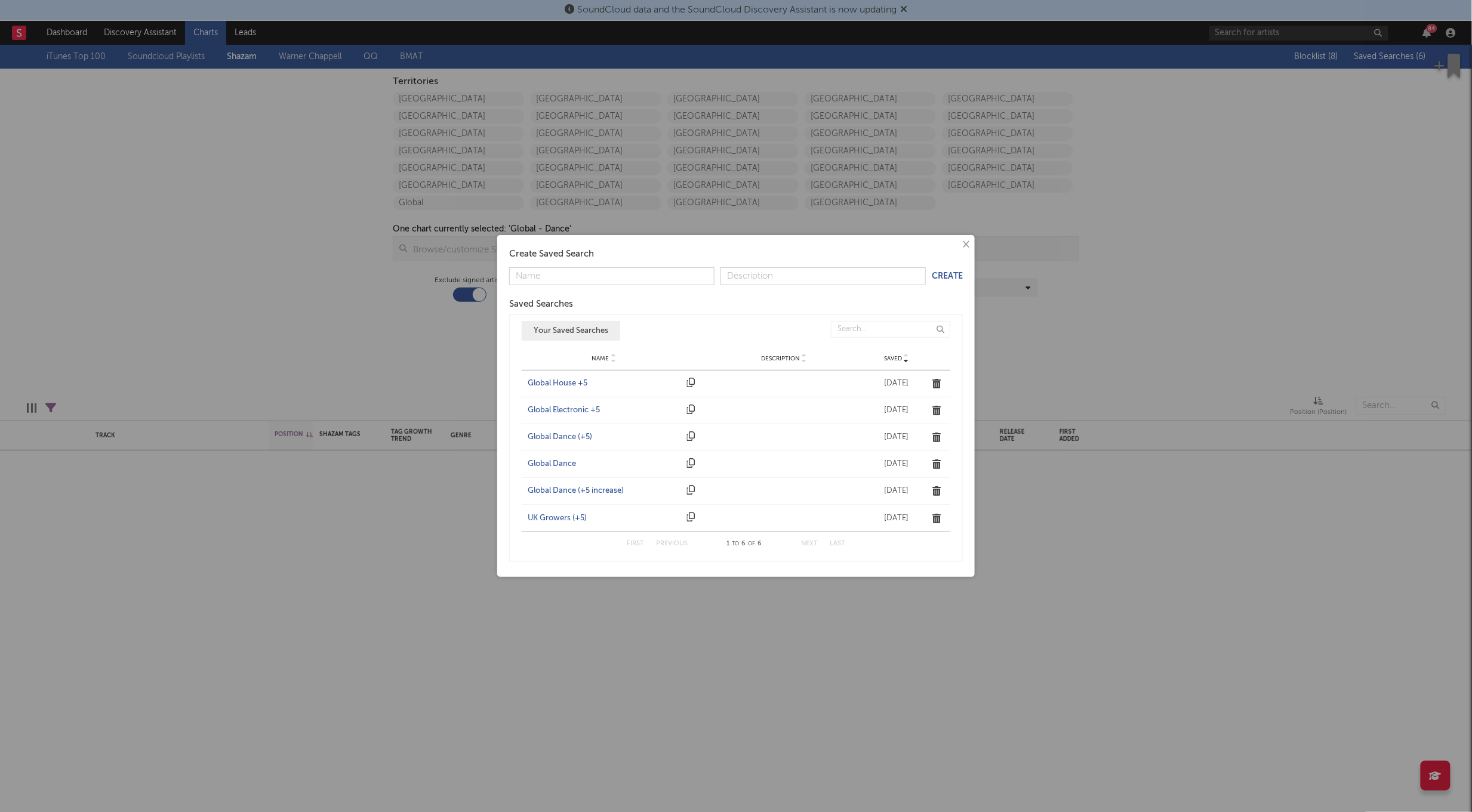
click at [569, 407] on div "Global Electronic +5" at bounding box center [604, 411] width 153 height 12
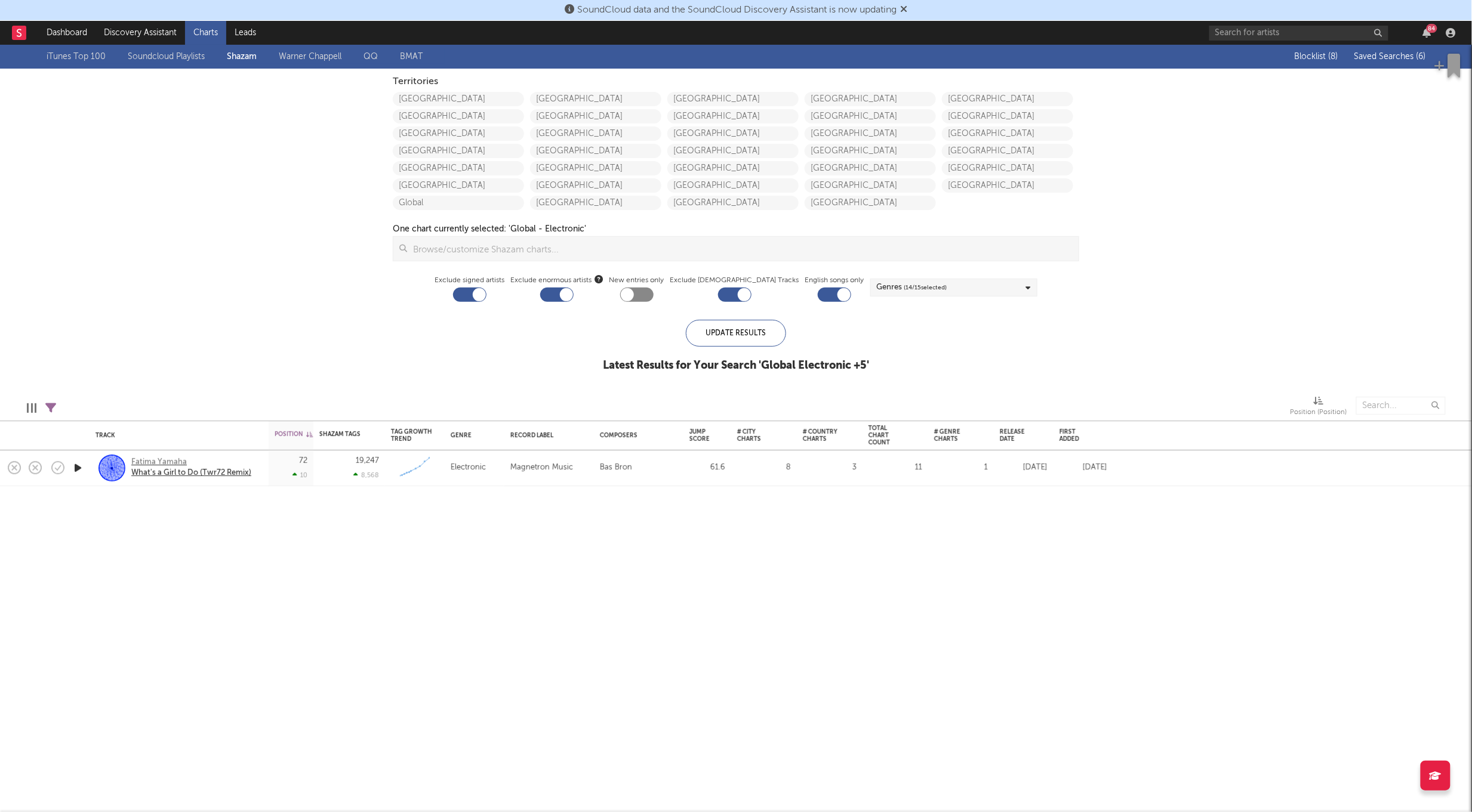
click at [172, 467] on div "Fatima Yamaha" at bounding box center [191, 463] width 120 height 11
click at [1368, 56] on span "Saved Searches ( 6 )" at bounding box center [1390, 57] width 72 height 9
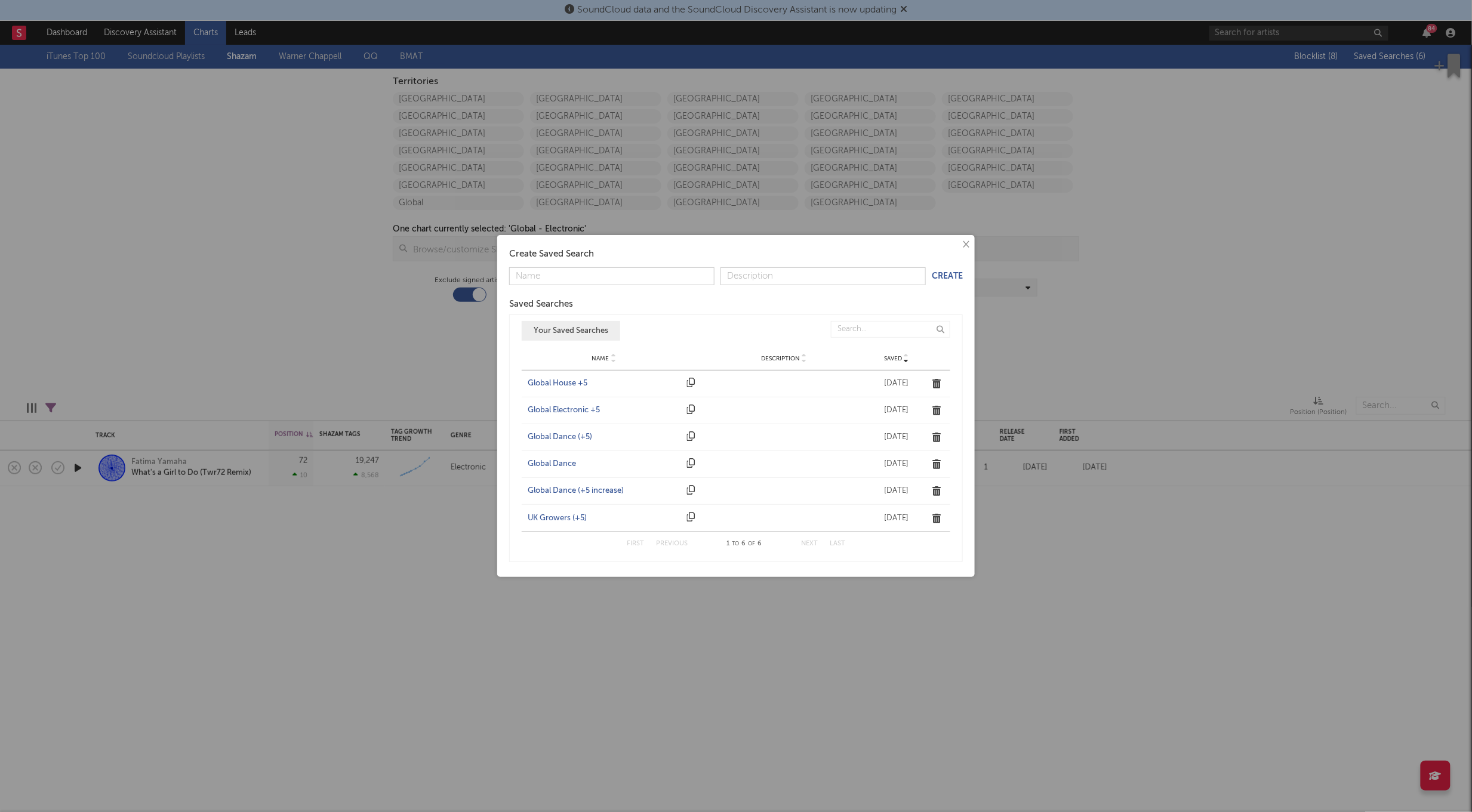
click at [562, 383] on div "Global House +5" at bounding box center [604, 383] width 153 height 12
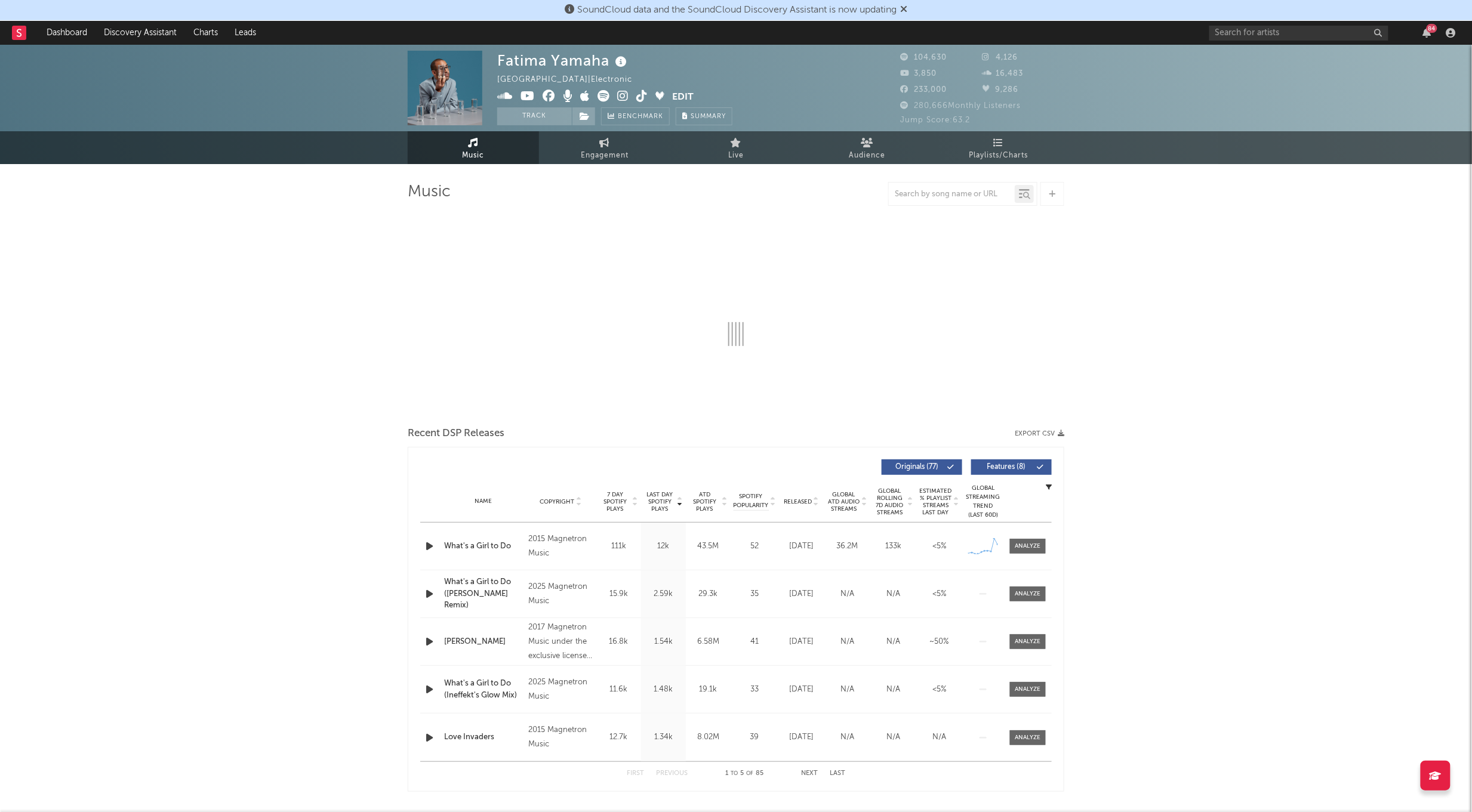
select select "6m"
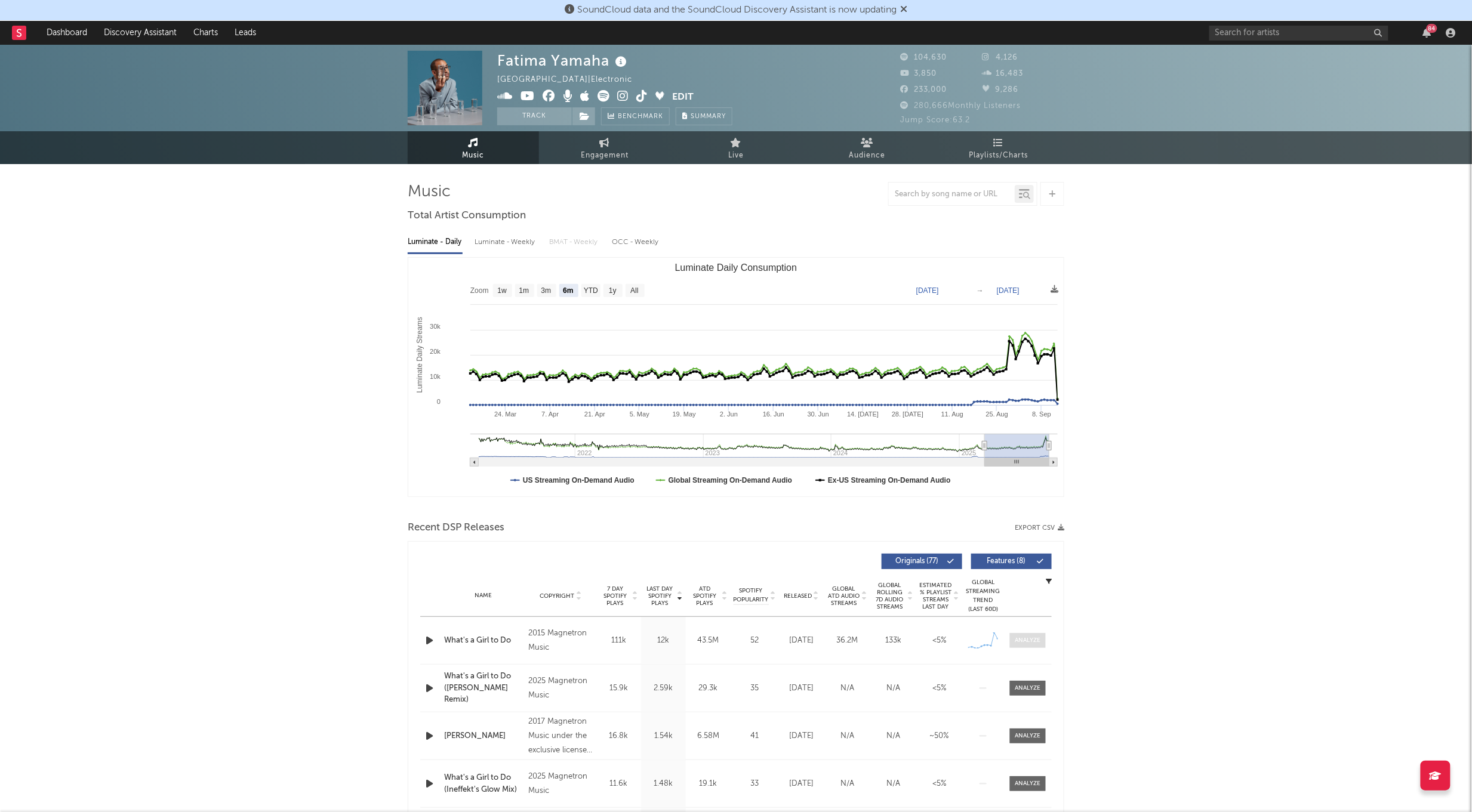
click at [1034, 647] on span at bounding box center [1028, 640] width 36 height 15
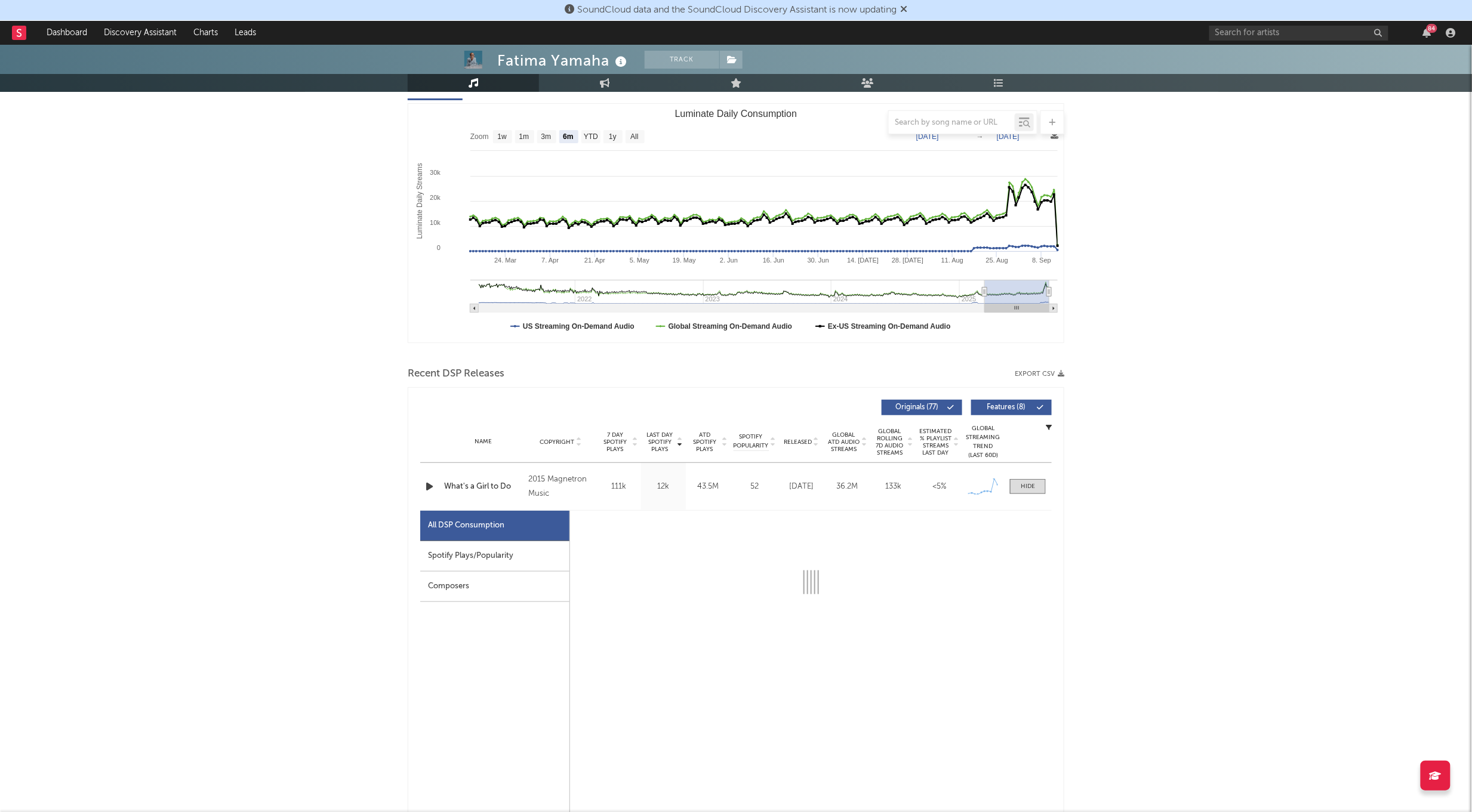
scroll to position [196, 0]
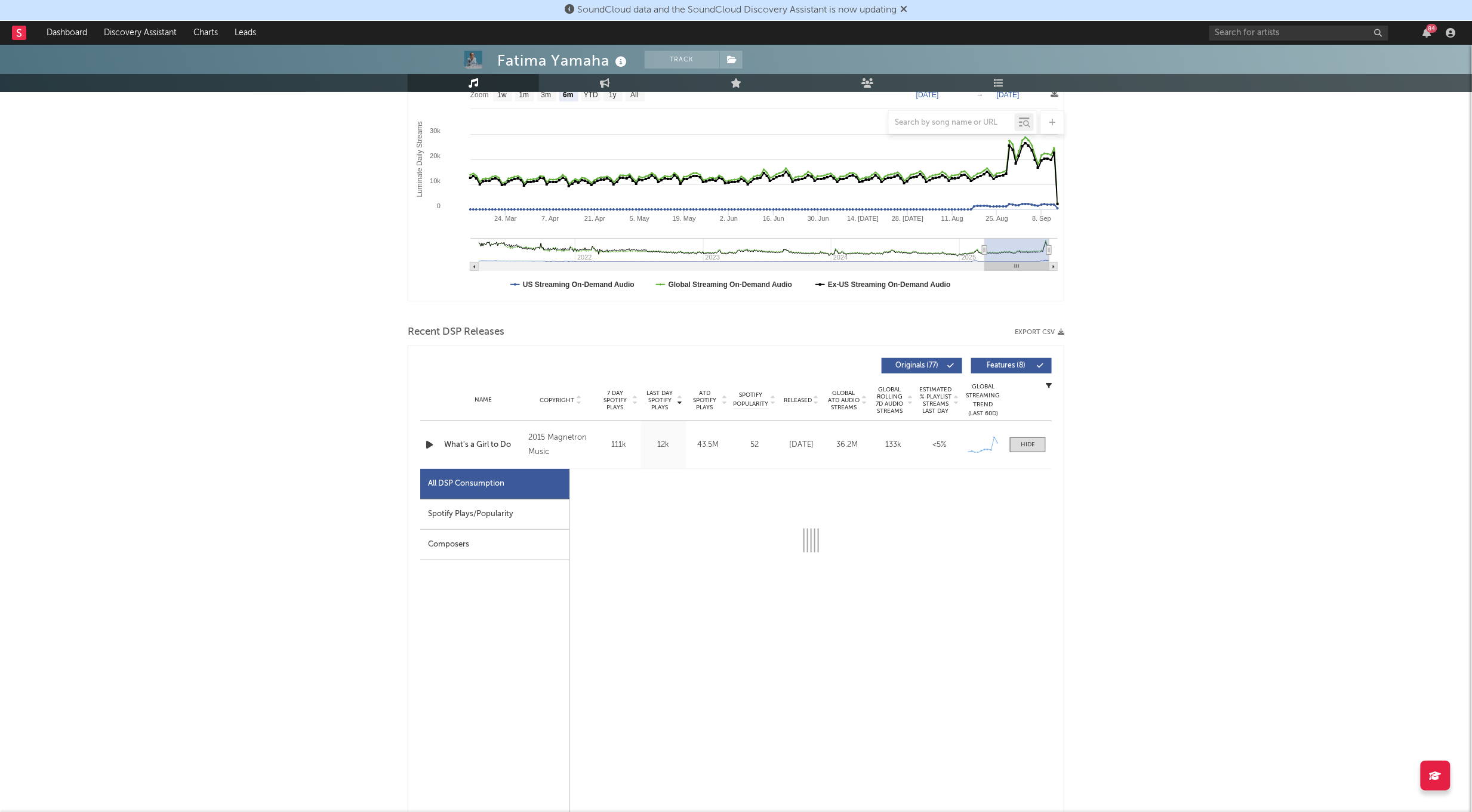
click at [546, 522] on div "Spotify Plays/Popularity" at bounding box center [495, 514] width 149 height 31
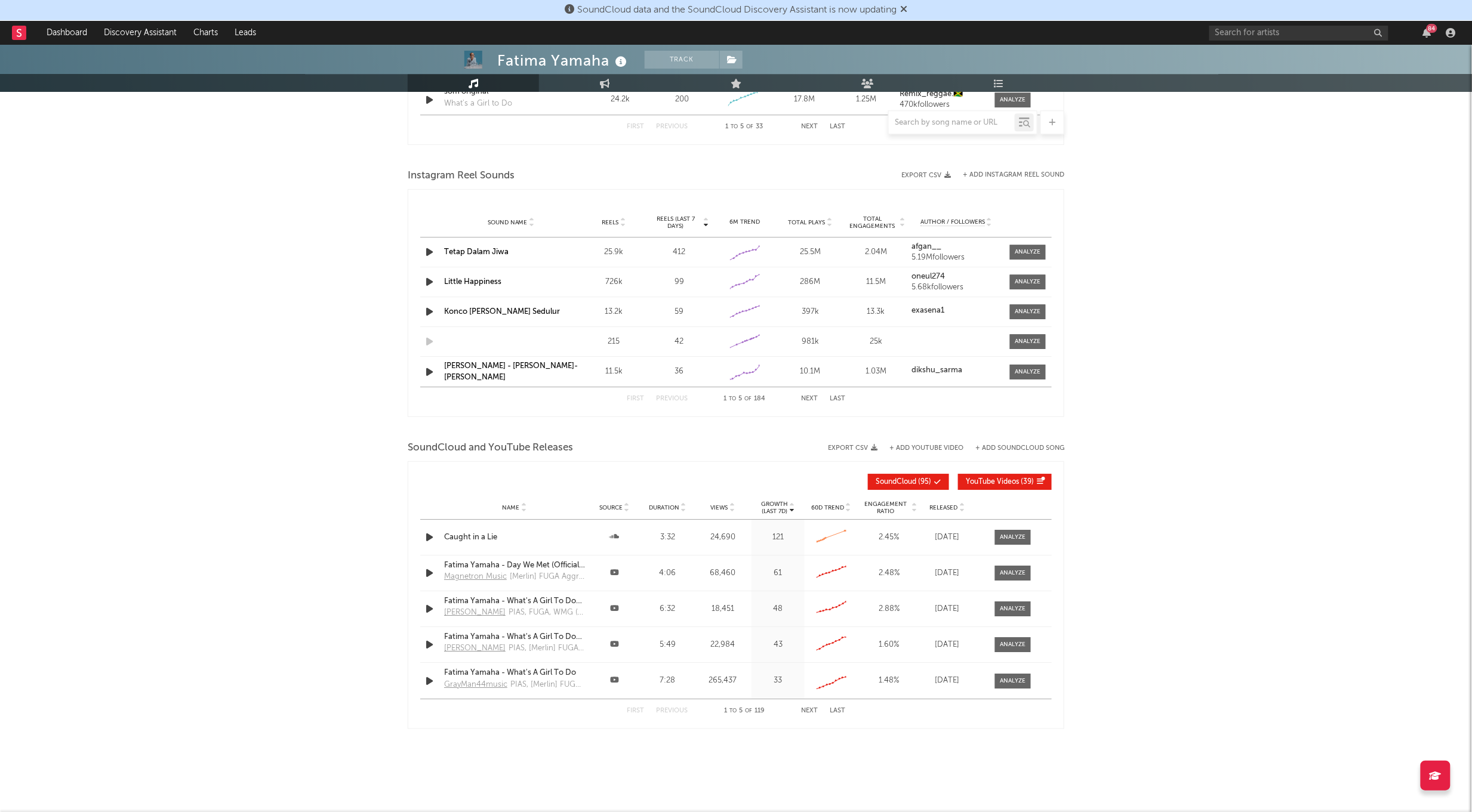
scroll to position [1603, 0]
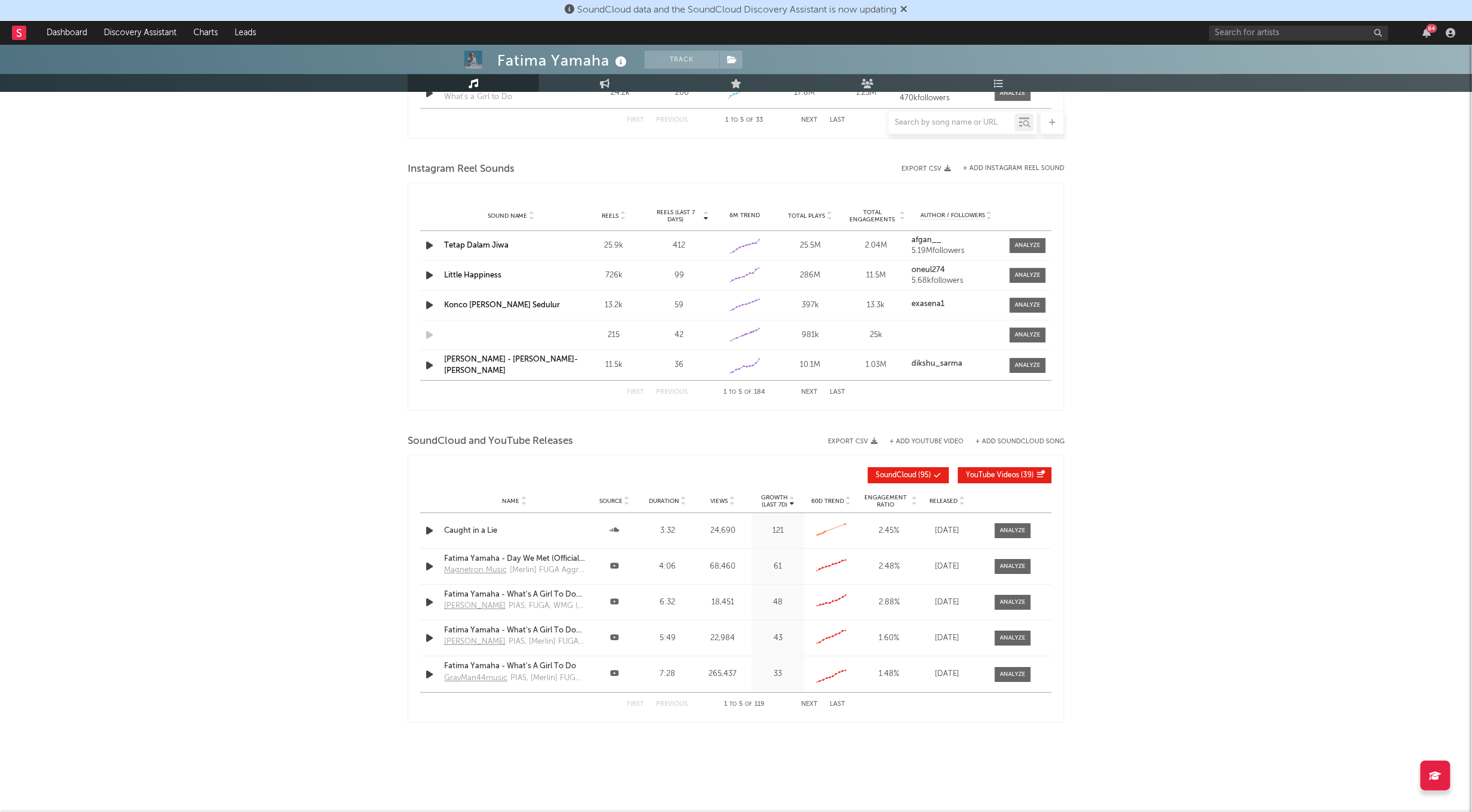
select select "6m"
select select "1w"
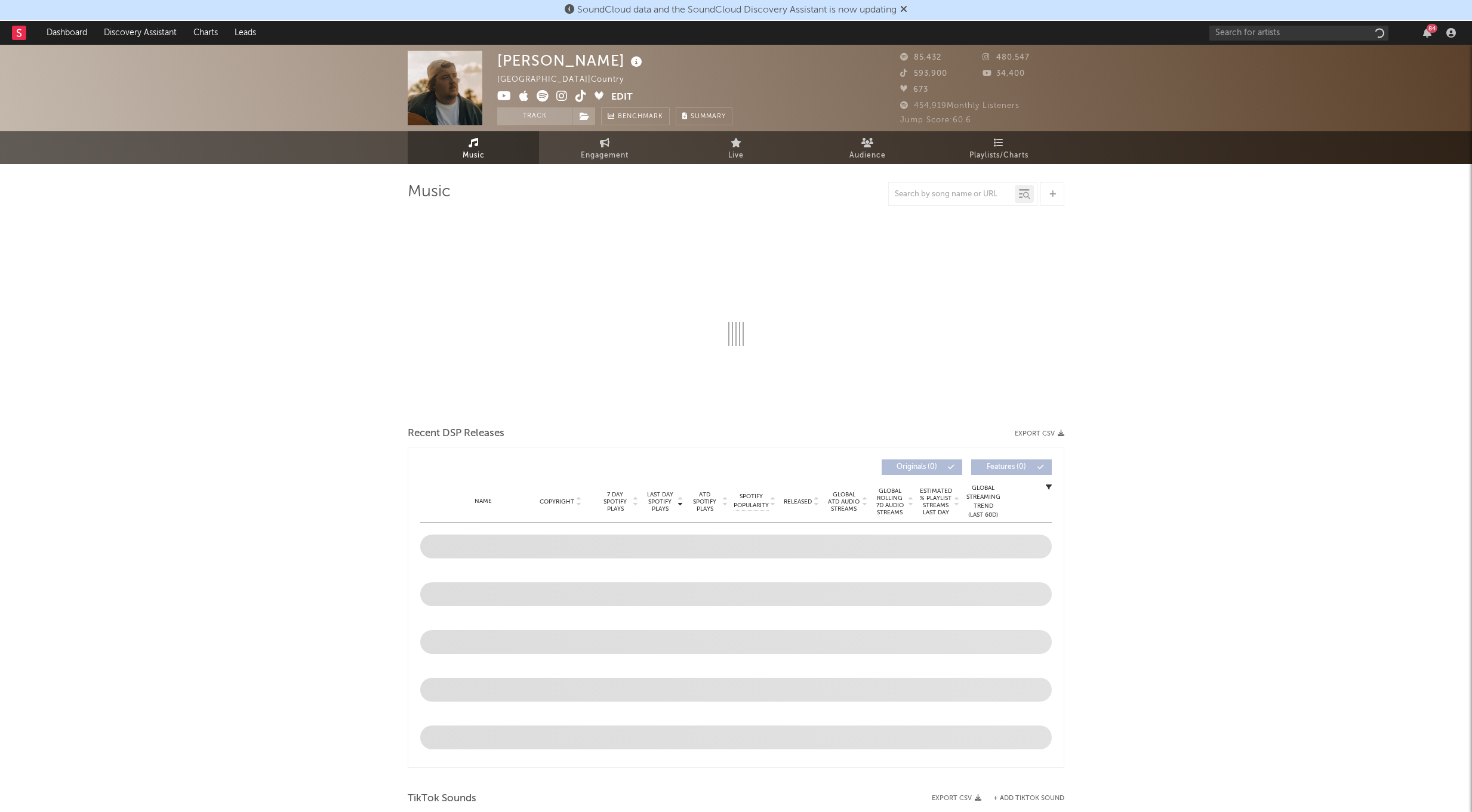
select select "6m"
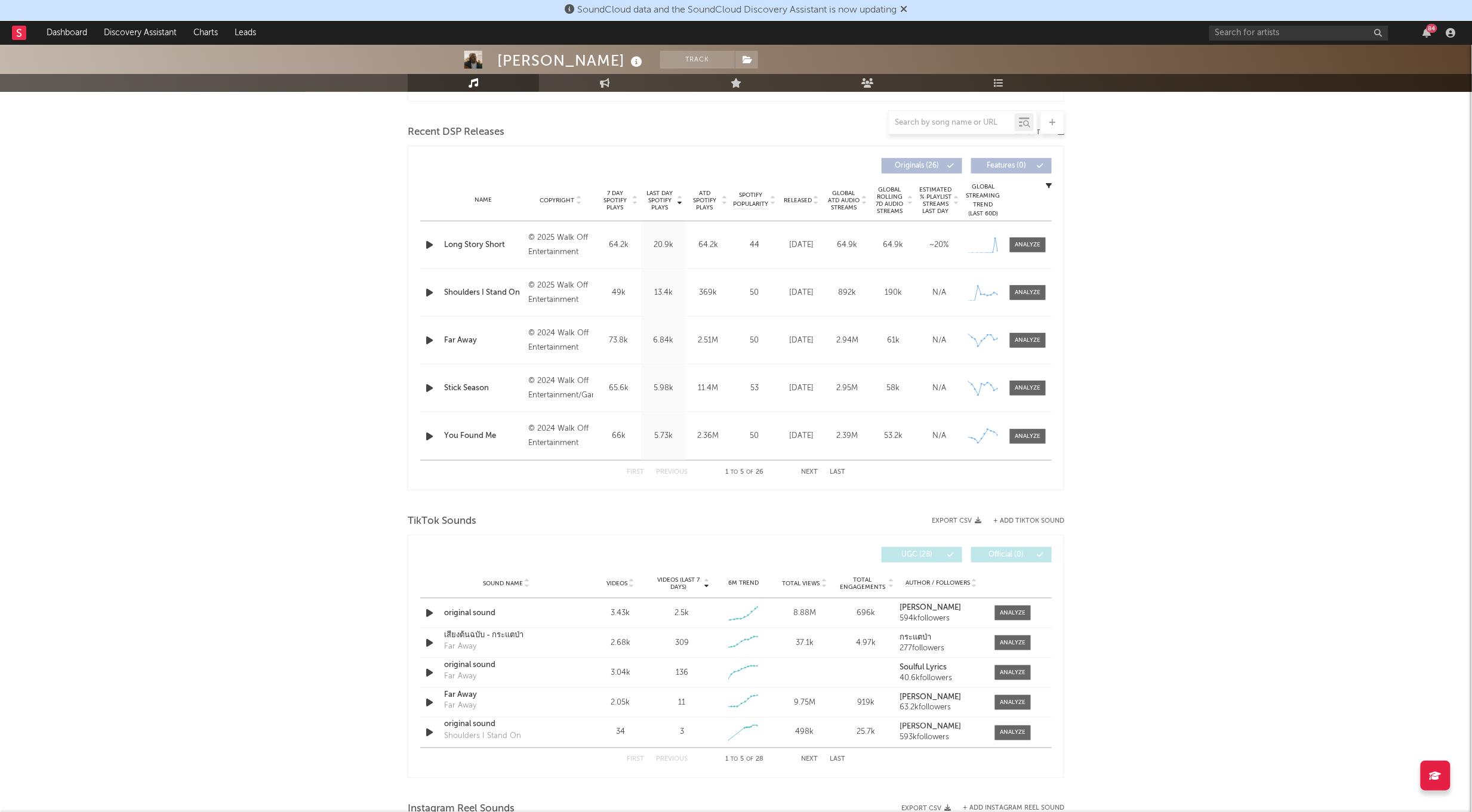
scroll to position [395, 0]
drag, startPoint x: 1015, startPoint y: 612, endPoint x: 969, endPoint y: 620, distance: 46.7
click at [1015, 612] on div at bounding box center [1013, 613] width 26 height 9
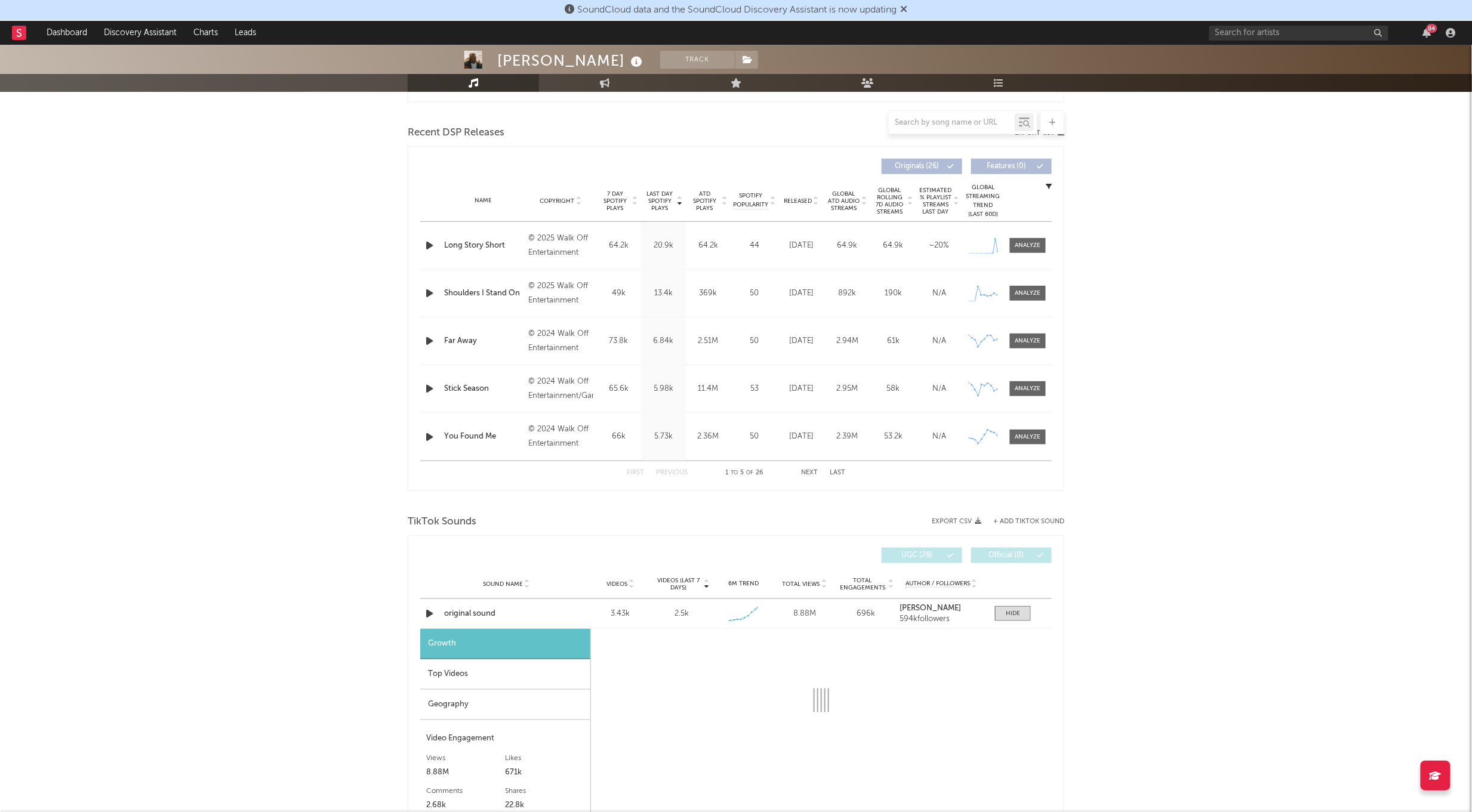
select select "1w"
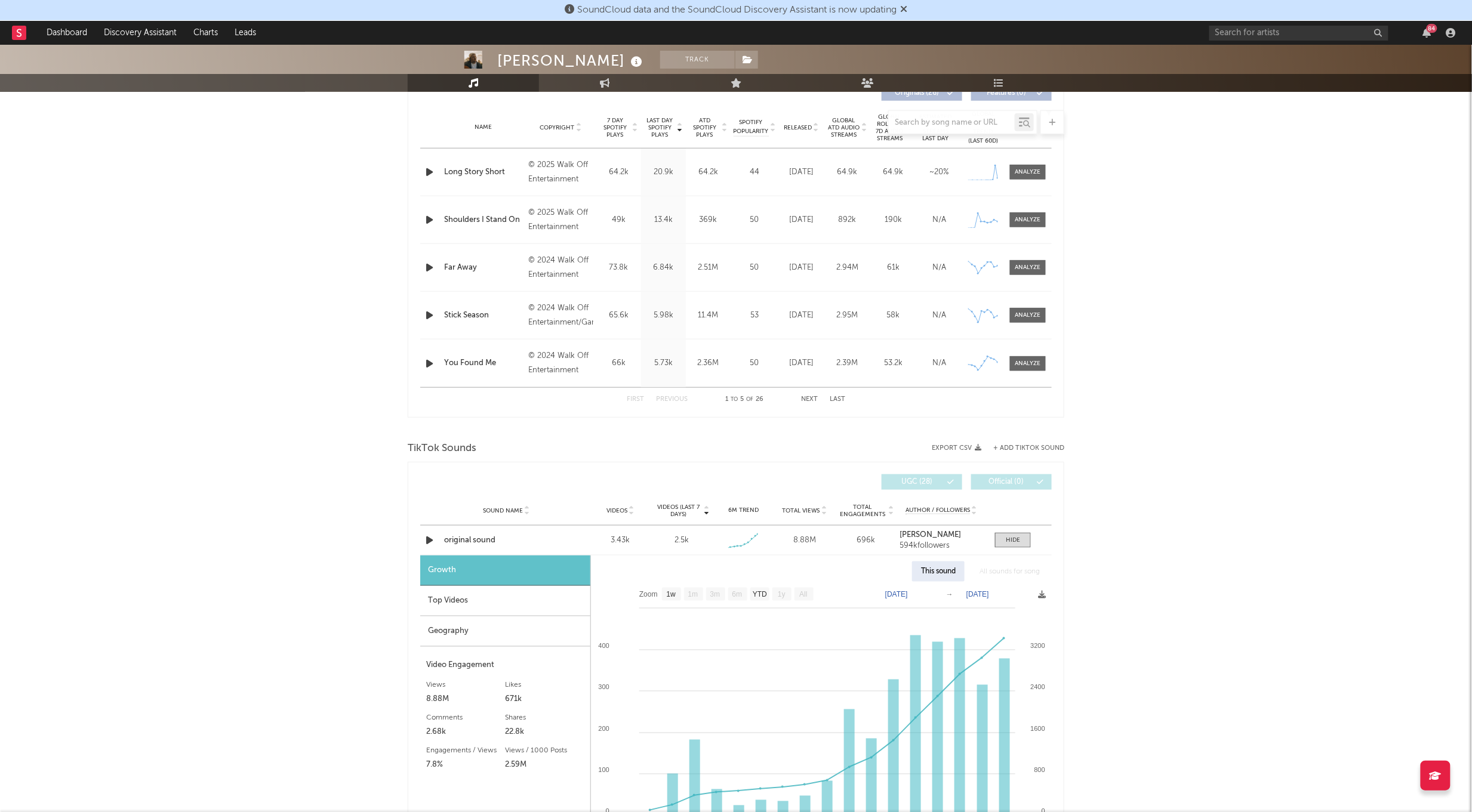
scroll to position [479, 0]
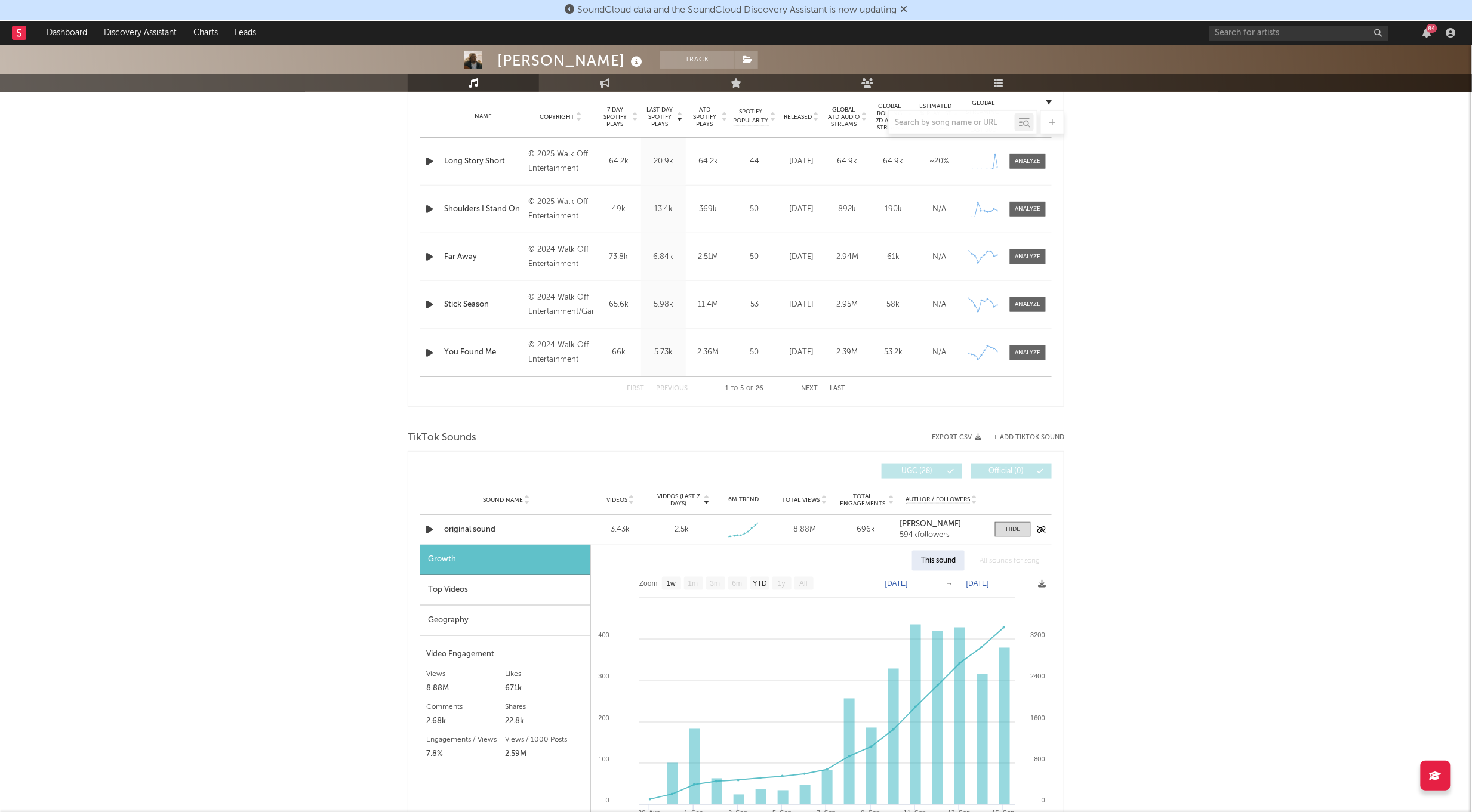
click at [424, 530] on icon "button" at bounding box center [429, 529] width 13 height 15
click at [447, 527] on div "original sound" at bounding box center [506, 530] width 124 height 12
drag, startPoint x: 432, startPoint y: 529, endPoint x: 595, endPoint y: 367, distance: 229.8
click at [432, 529] on icon "button" at bounding box center [429, 529] width 11 height 15
